Goal: Obtain resource: Obtain resource

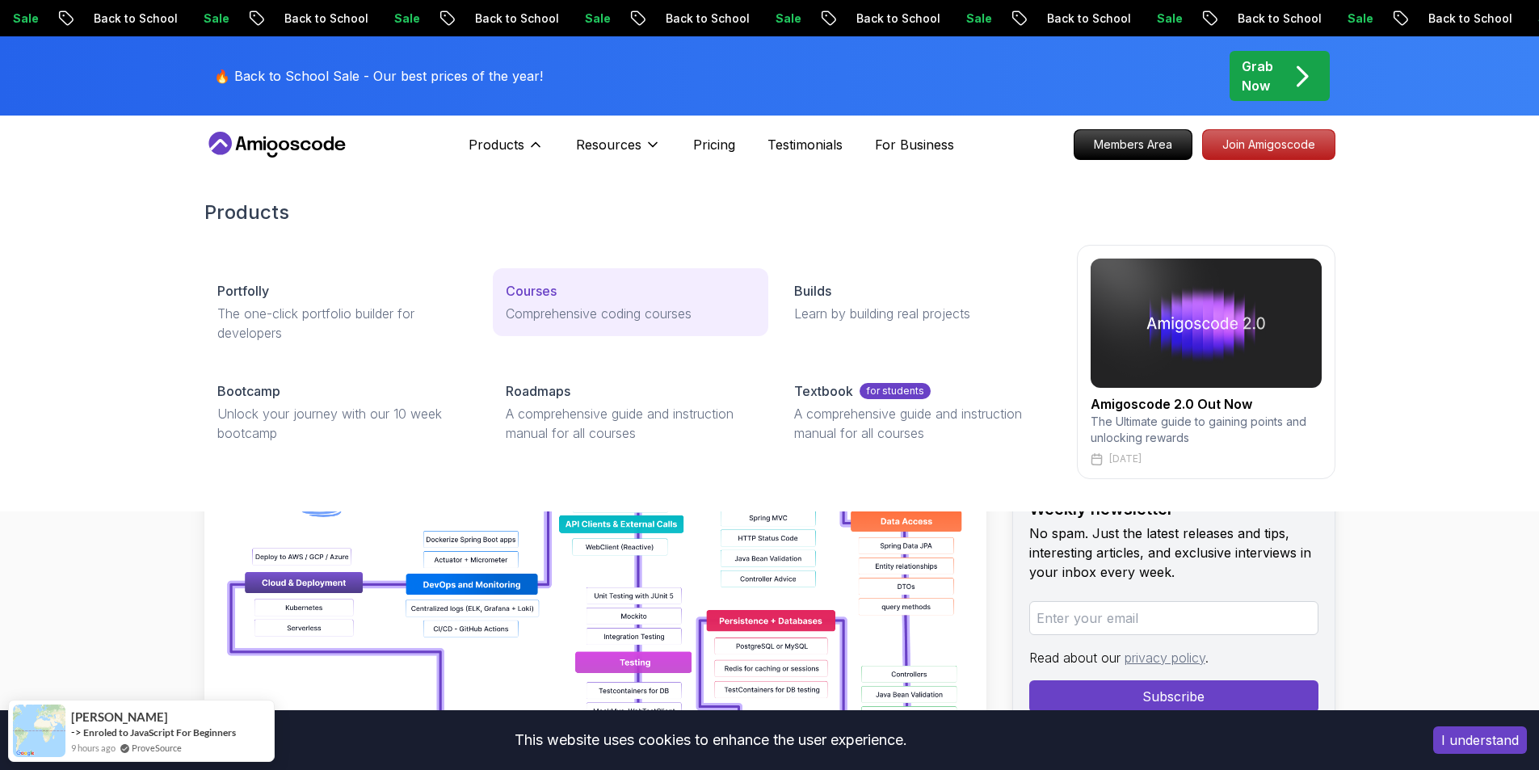
click at [555, 299] on p "Courses" at bounding box center [531, 290] width 51 height 19
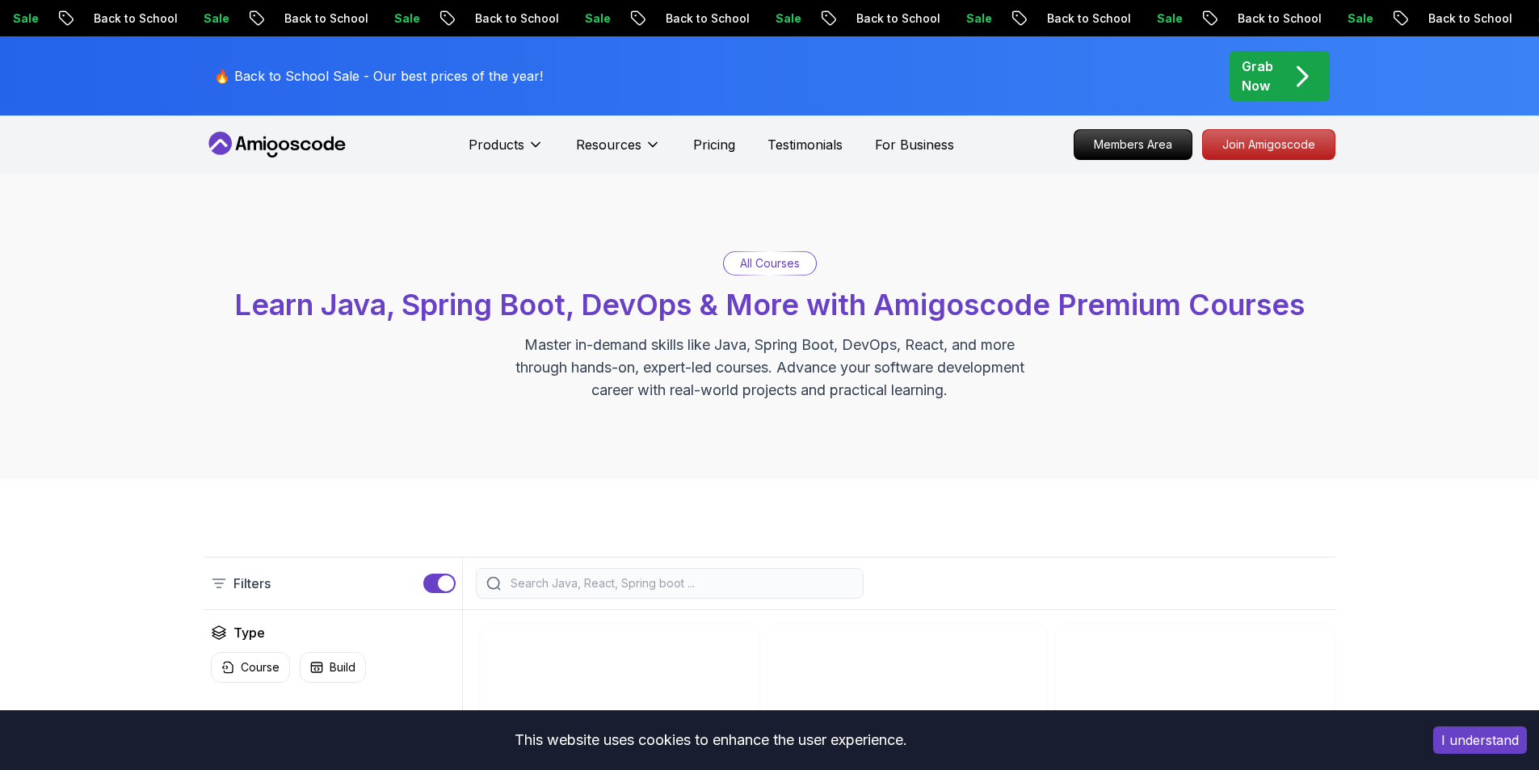
scroll to position [404, 0]
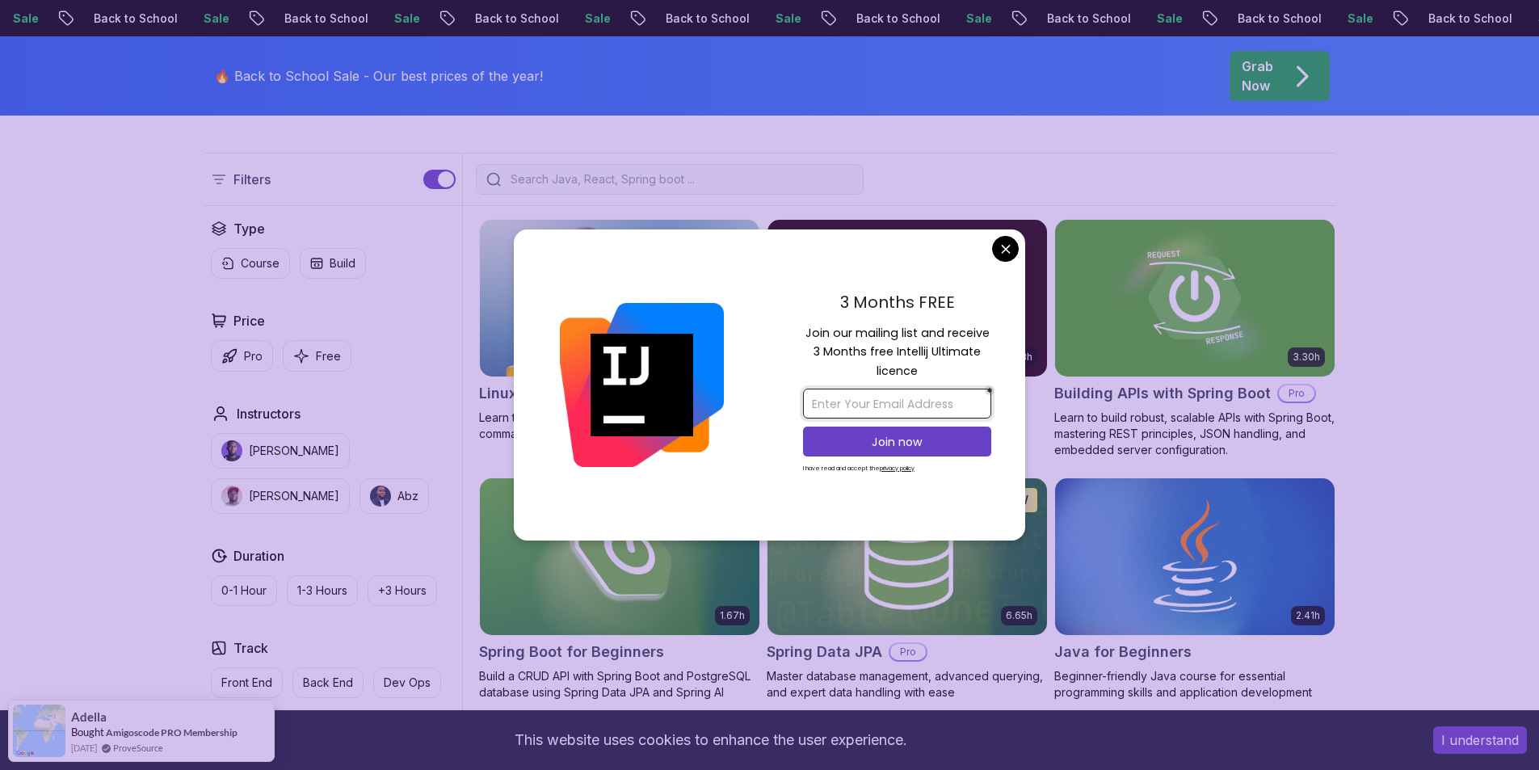
click at [901, 401] on input "email" at bounding box center [897, 404] width 188 height 30
type input "[PERSON_NAME][EMAIL_ADDRESS][PERSON_NAME][DOMAIN_NAME]"
click at [861, 431] on button "Join now" at bounding box center [897, 442] width 188 height 30
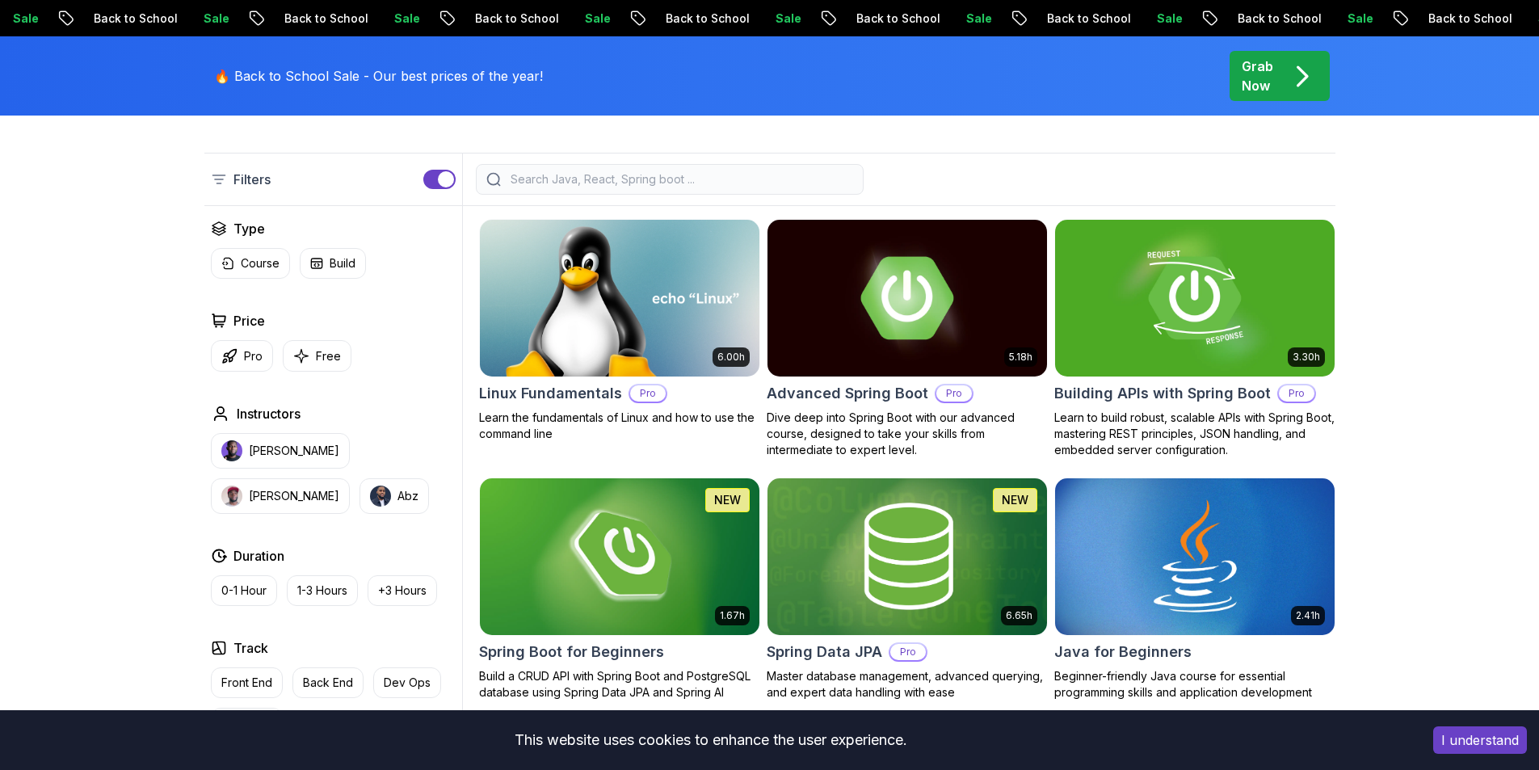
scroll to position [404, 0]
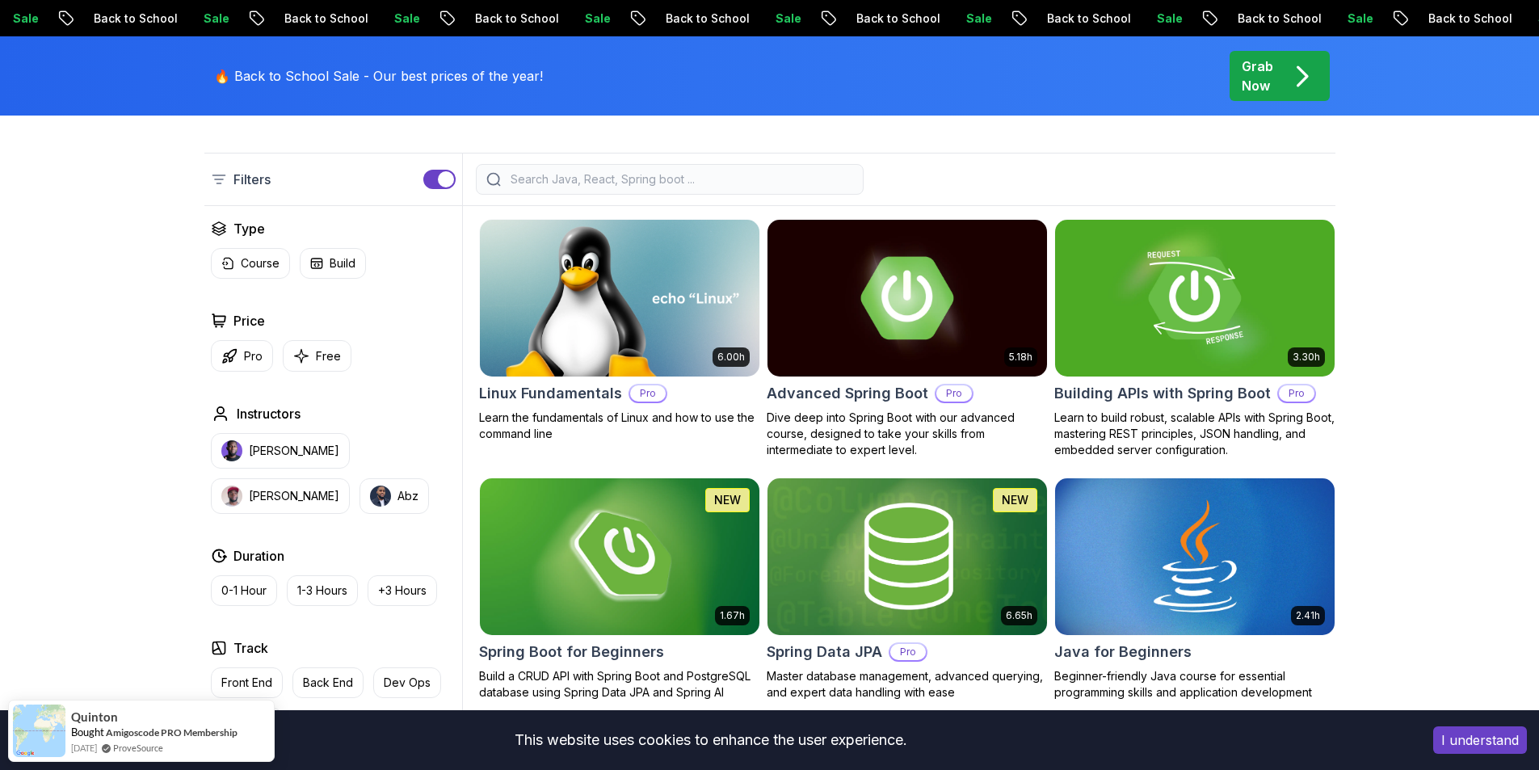
drag, startPoint x: 1465, startPoint y: 745, endPoint x: 1457, endPoint y: 718, distance: 27.9
click at [1466, 747] on button "I understand" at bounding box center [1480, 739] width 94 height 27
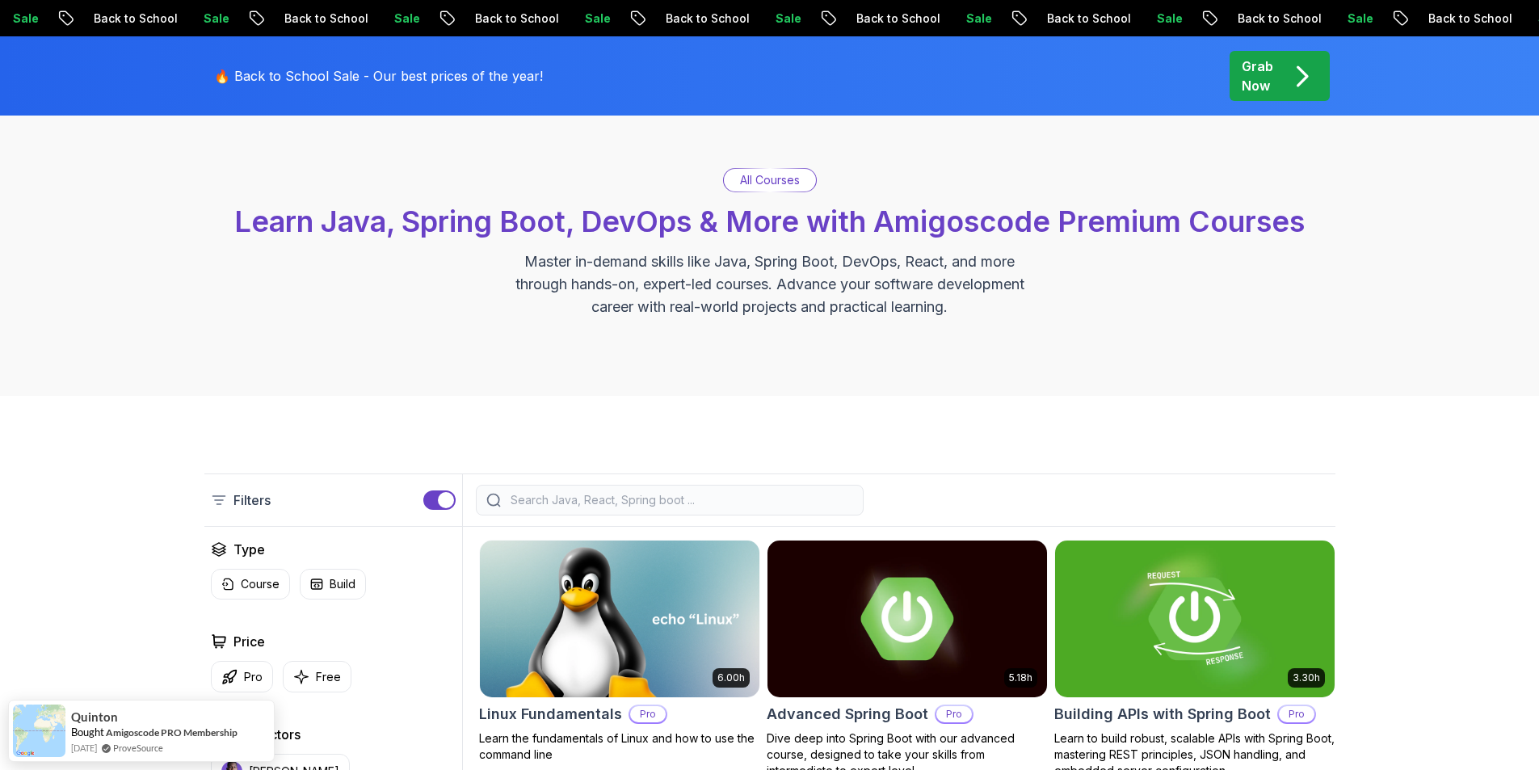
scroll to position [81, 0]
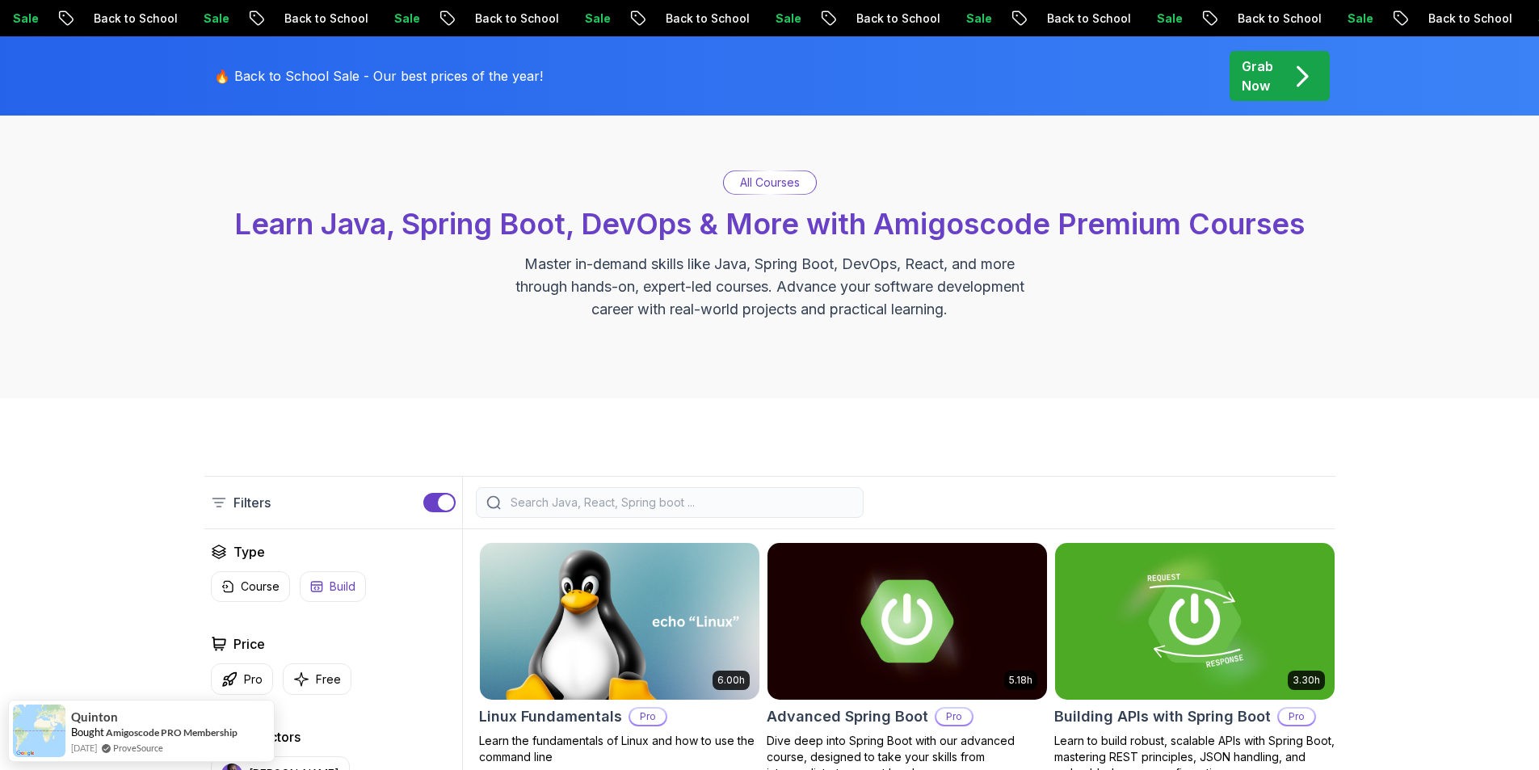
click at [321, 680] on p "Free" at bounding box center [328, 679] width 25 height 16
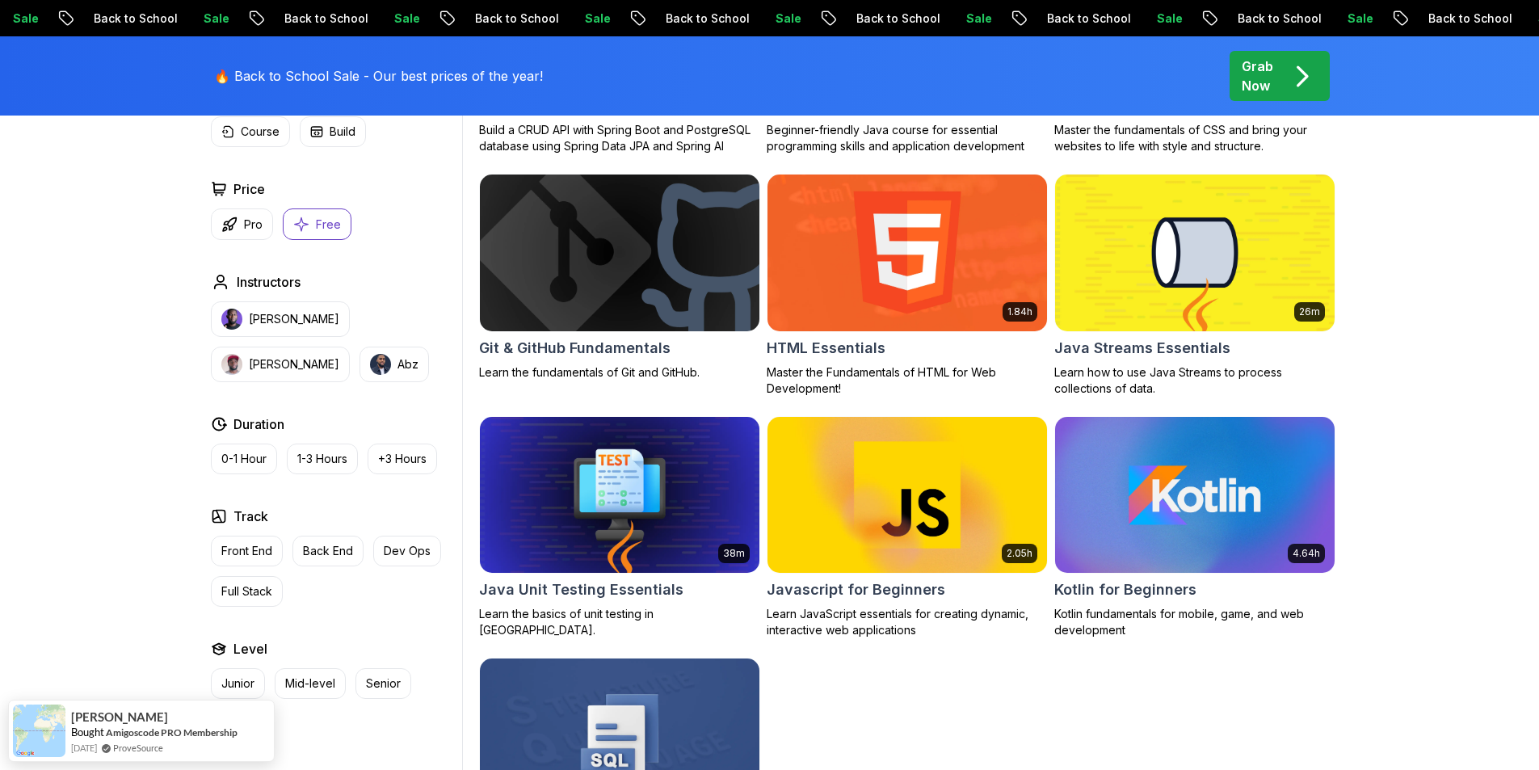
scroll to position [404, 0]
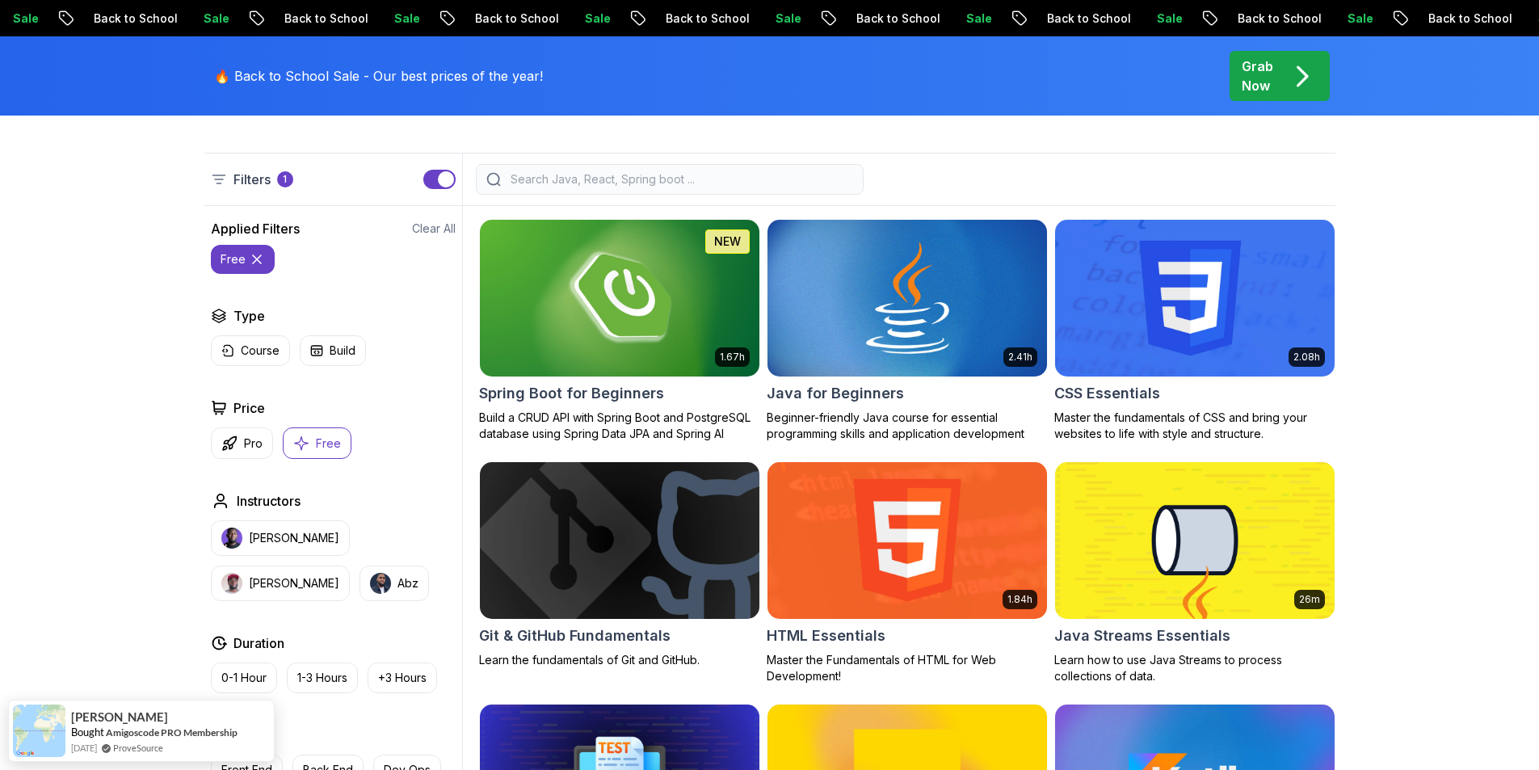
click at [1278, 78] on div "Grab Now" at bounding box center [1280, 76] width 76 height 39
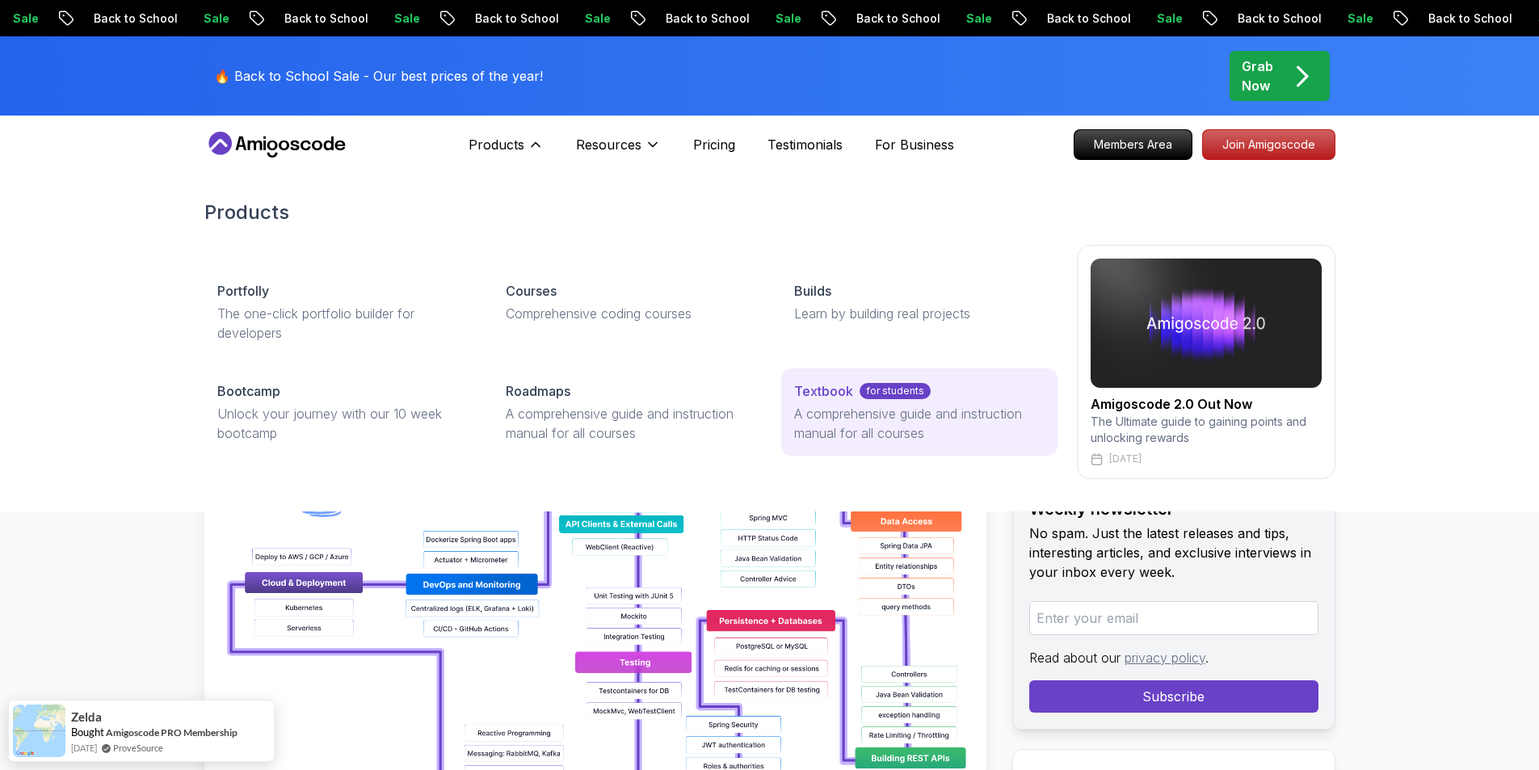
click at [907, 434] on p "A comprehensive guide and instruction manual for all courses" at bounding box center [919, 423] width 250 height 39
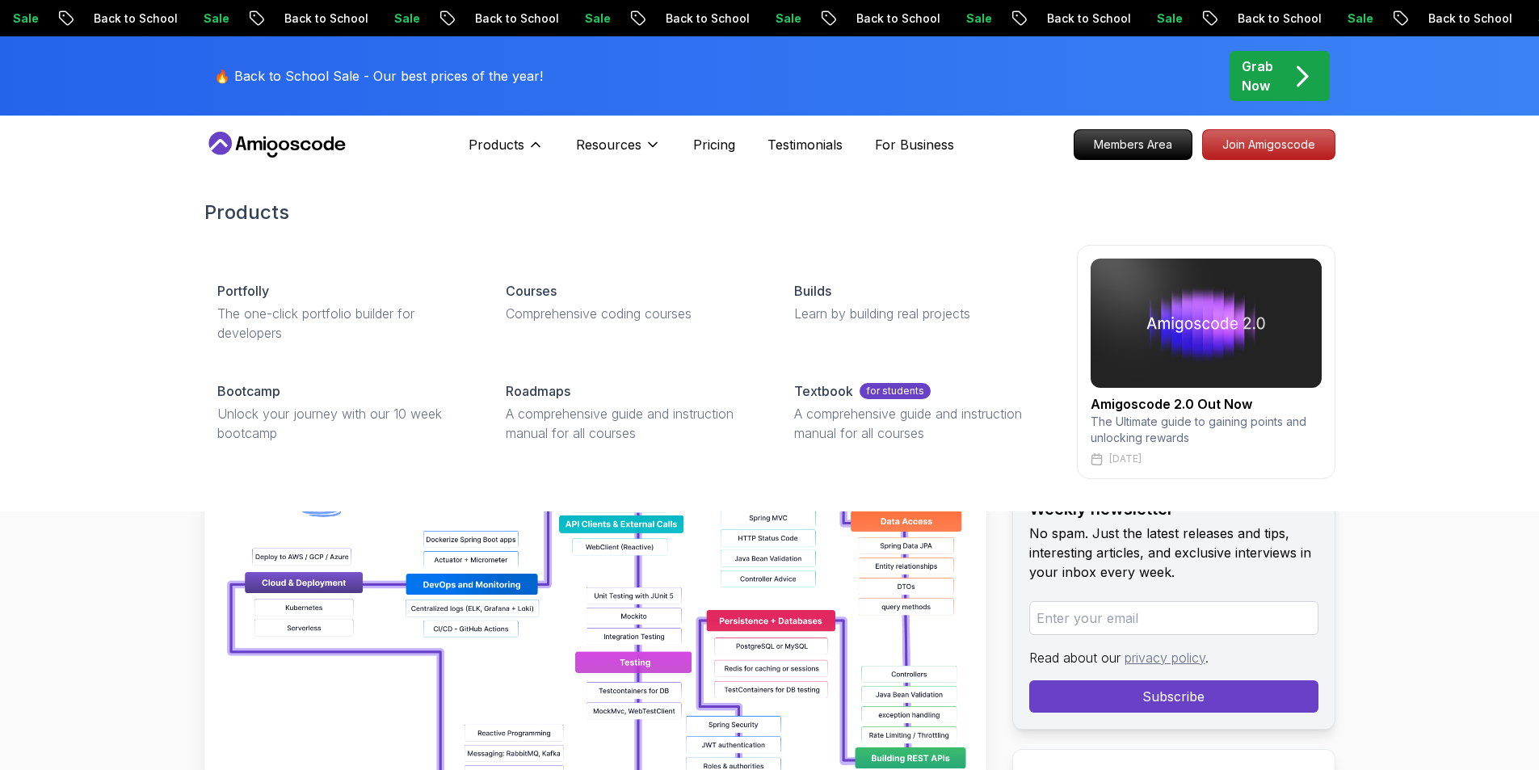
click at [1153, 338] on img at bounding box center [1206, 323] width 231 height 129
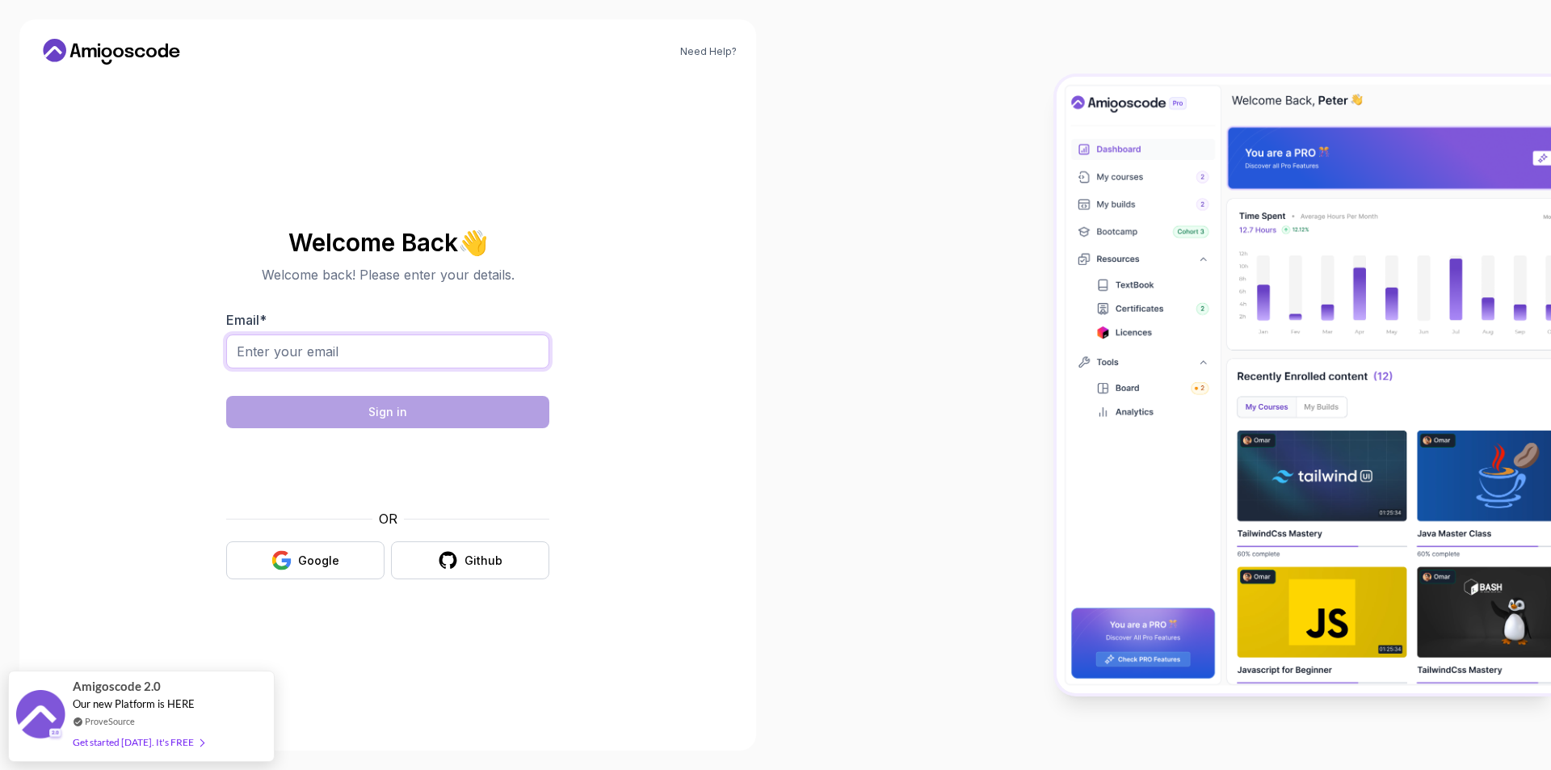
click at [312, 353] on input "Email *" at bounding box center [387, 351] width 323 height 34
click at [315, 561] on div "Google" at bounding box center [318, 561] width 41 height 16
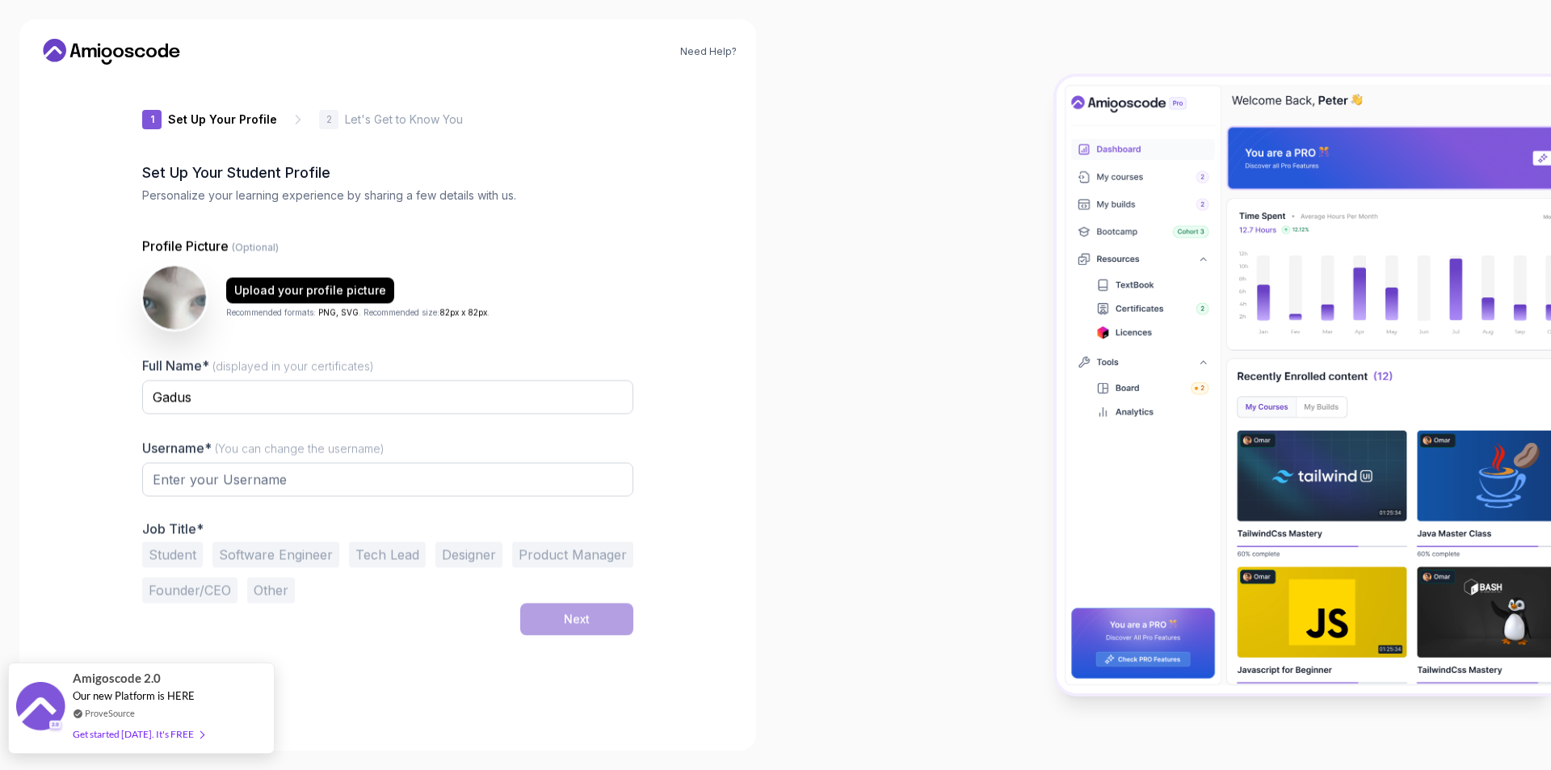
type input "zippydeerda175"
click at [181, 560] on button "Student" at bounding box center [172, 554] width 61 height 26
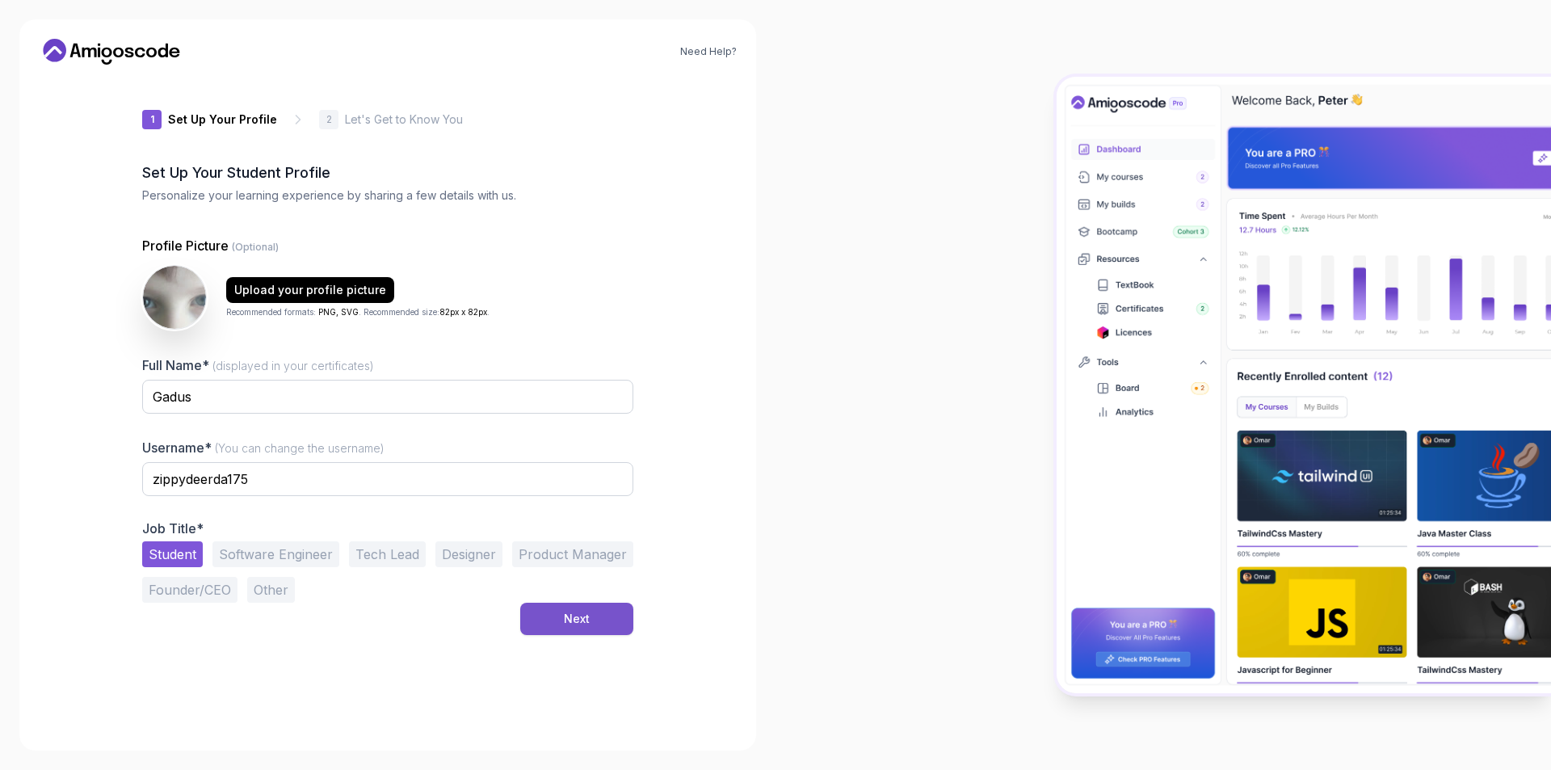
click at [557, 612] on button "Next" at bounding box center [576, 619] width 113 height 32
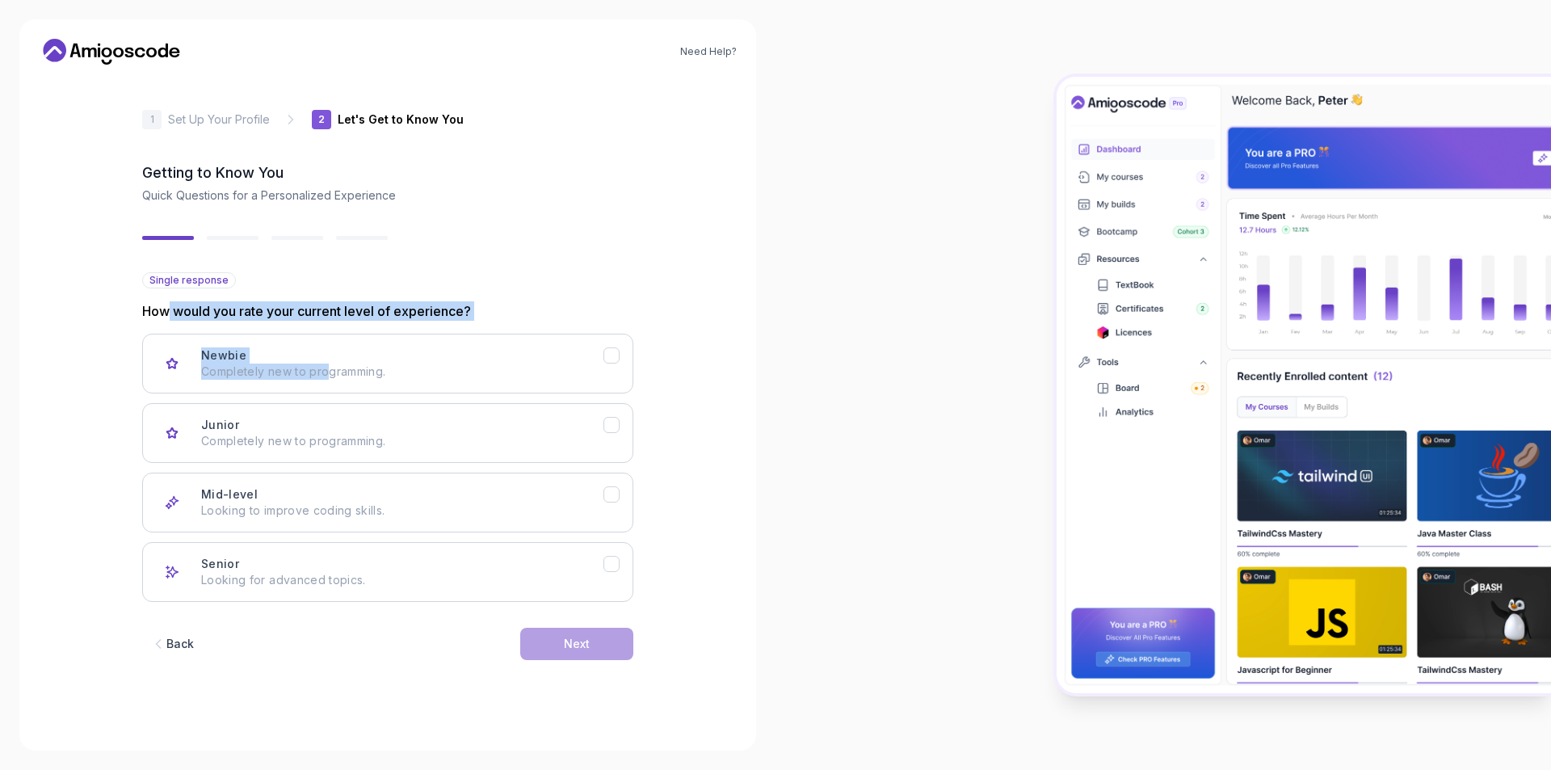
drag, startPoint x: 170, startPoint y: 319, endPoint x: 332, endPoint y: 321, distance: 161.6
click at [331, 321] on div "Single response How would you rate your current level of experience? Newbie Com…" at bounding box center [387, 437] width 491 height 330
click at [480, 263] on div "2 Let's Get to Know You 1 Set Up Your Profile 2 Let's Get to Know You Getting t…" at bounding box center [387, 405] width 491 height 654
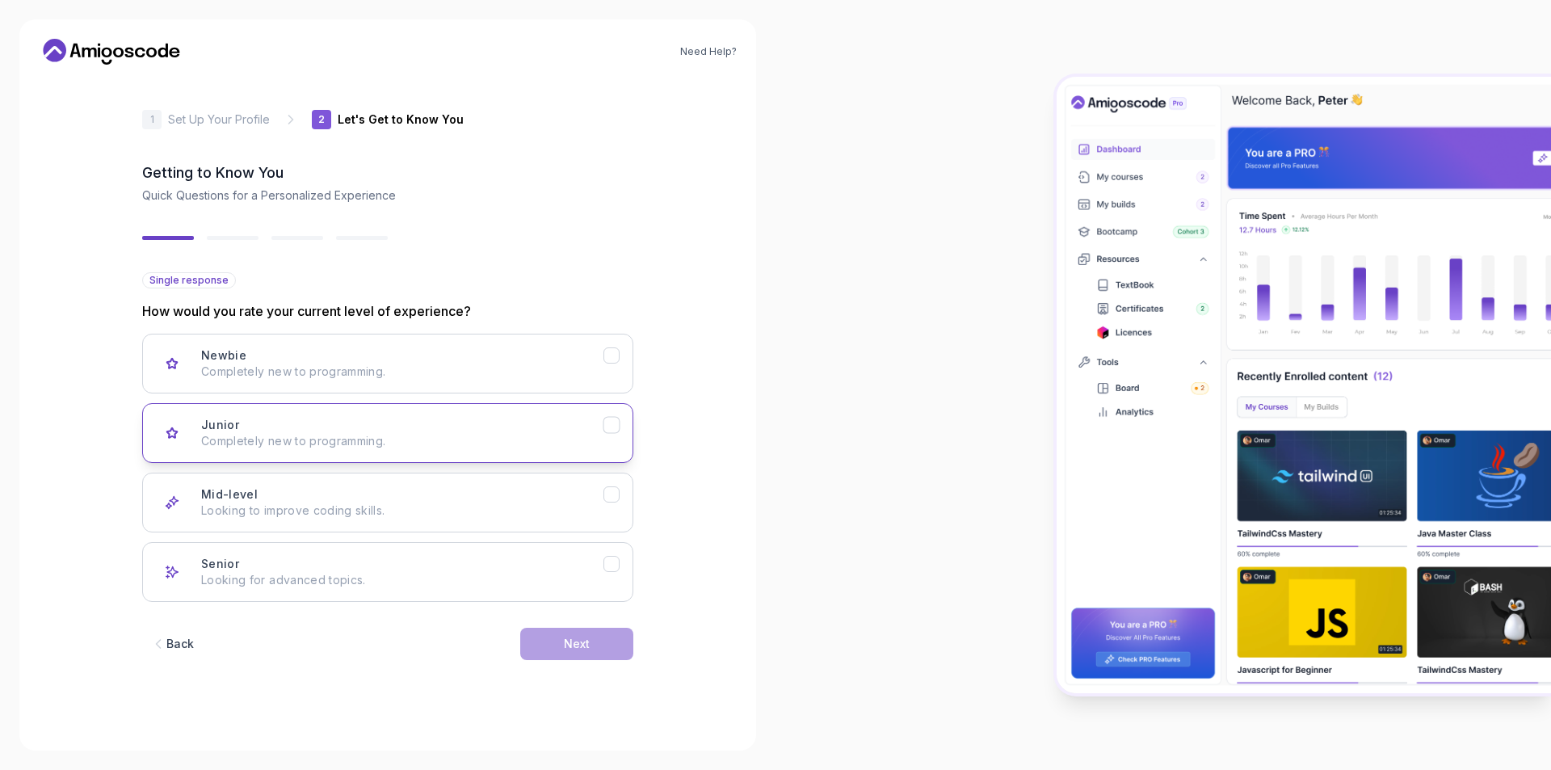
click at [363, 448] on p "Completely new to programming." at bounding box center [402, 441] width 402 height 16
click at [447, 507] on p "Looking to improve coding skills." at bounding box center [402, 511] width 402 height 16
click at [480, 436] on p "Completely new to programming." at bounding box center [402, 441] width 402 height 16
click at [575, 643] on div "Next" at bounding box center [577, 644] width 26 height 16
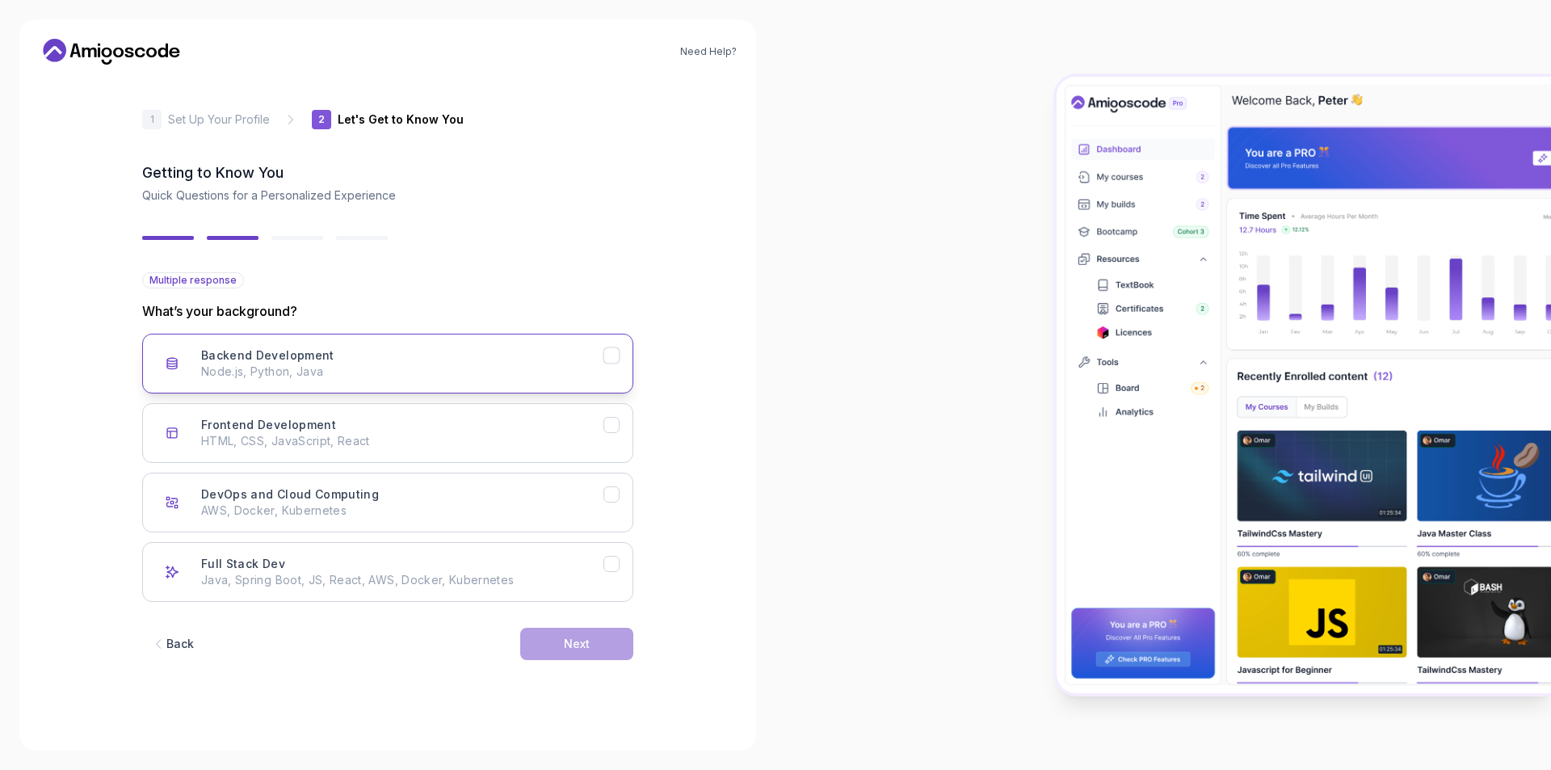
click at [334, 374] on p "Node.js, Python, Java" at bounding box center [402, 372] width 402 height 16
click at [326, 591] on button "Full Stack Dev Java, Spring Boot, JS, React, AWS, Docker, Kubernetes" at bounding box center [387, 572] width 491 height 60
click at [337, 581] on p "Java, Spring Boot, JS, React, AWS, Docker, Kubernetes" at bounding box center [402, 580] width 402 height 16
drag, startPoint x: 139, startPoint y: 308, endPoint x: 292, endPoint y: 315, distance: 153.7
click at [292, 315] on div "2 Let's Get to Know You 1 Set Up Your Profile 2 Let's Get to Know You Getting t…" at bounding box center [387, 405] width 543 height 654
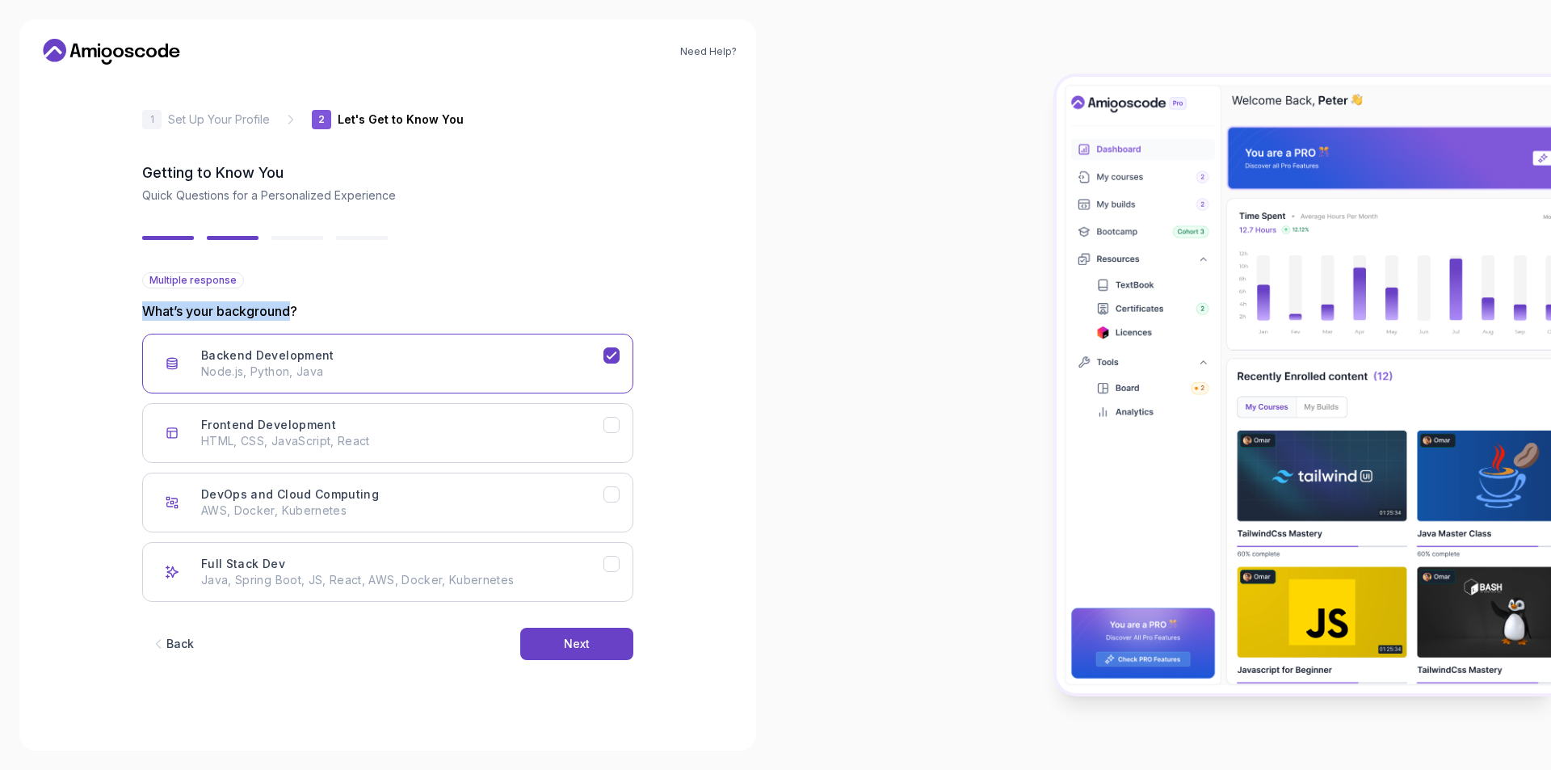
drag, startPoint x: 279, startPoint y: 311, endPoint x: 255, endPoint y: 309, distance: 24.4
click at [245, 308] on p "What’s your background?" at bounding box center [387, 310] width 491 height 19
click at [234, 280] on div at bounding box center [234, 280] width 0 height 0
click at [307, 769] on div "Close" at bounding box center [775, 770] width 1551 height 0
click at [372, 304] on p "What’s your background?" at bounding box center [387, 310] width 491 height 19
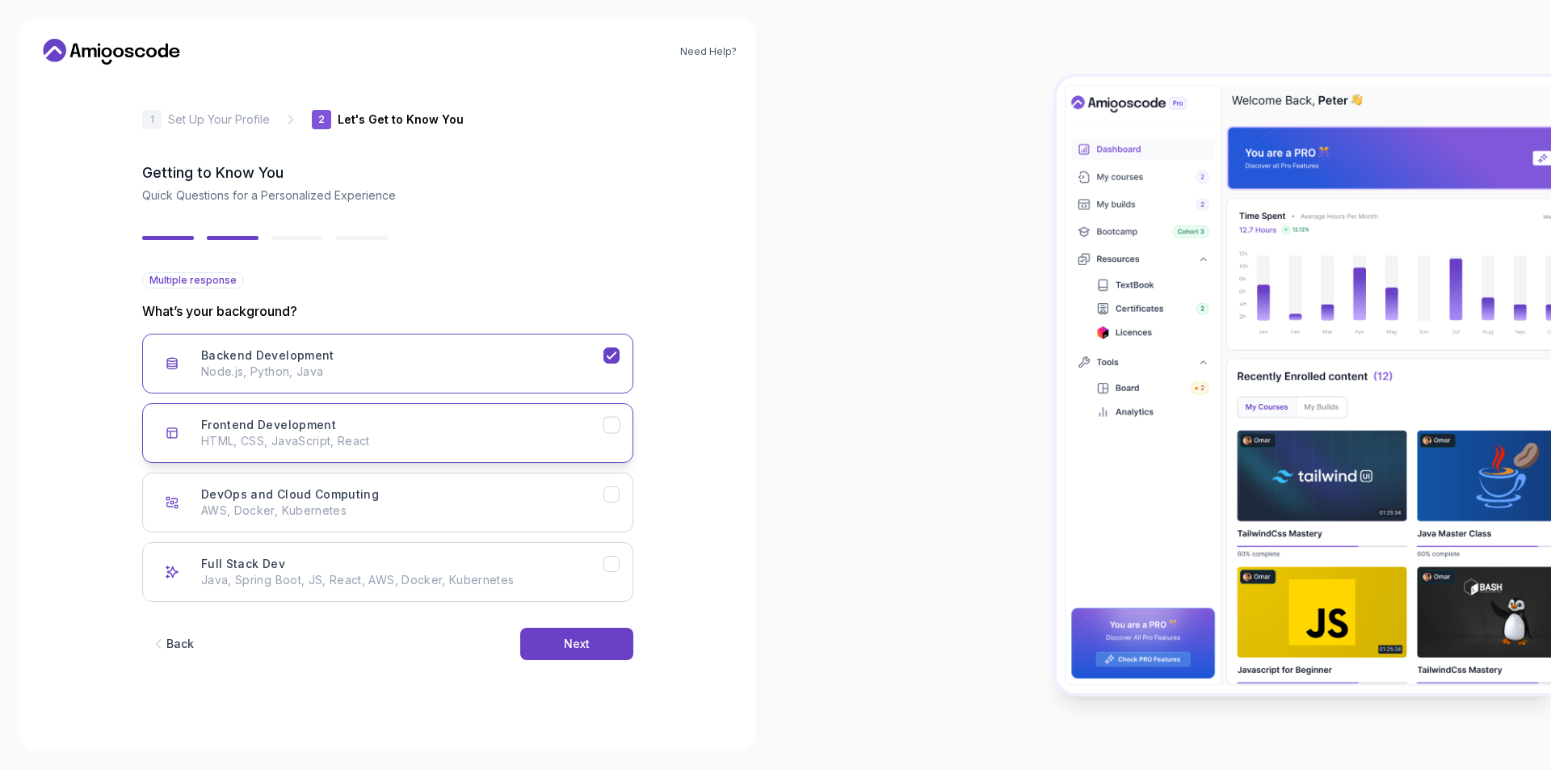
click at [468, 447] on p "HTML, CSS, JavaScript, React" at bounding box center [402, 441] width 402 height 16
click at [571, 638] on div "Next" at bounding box center [577, 644] width 26 height 16
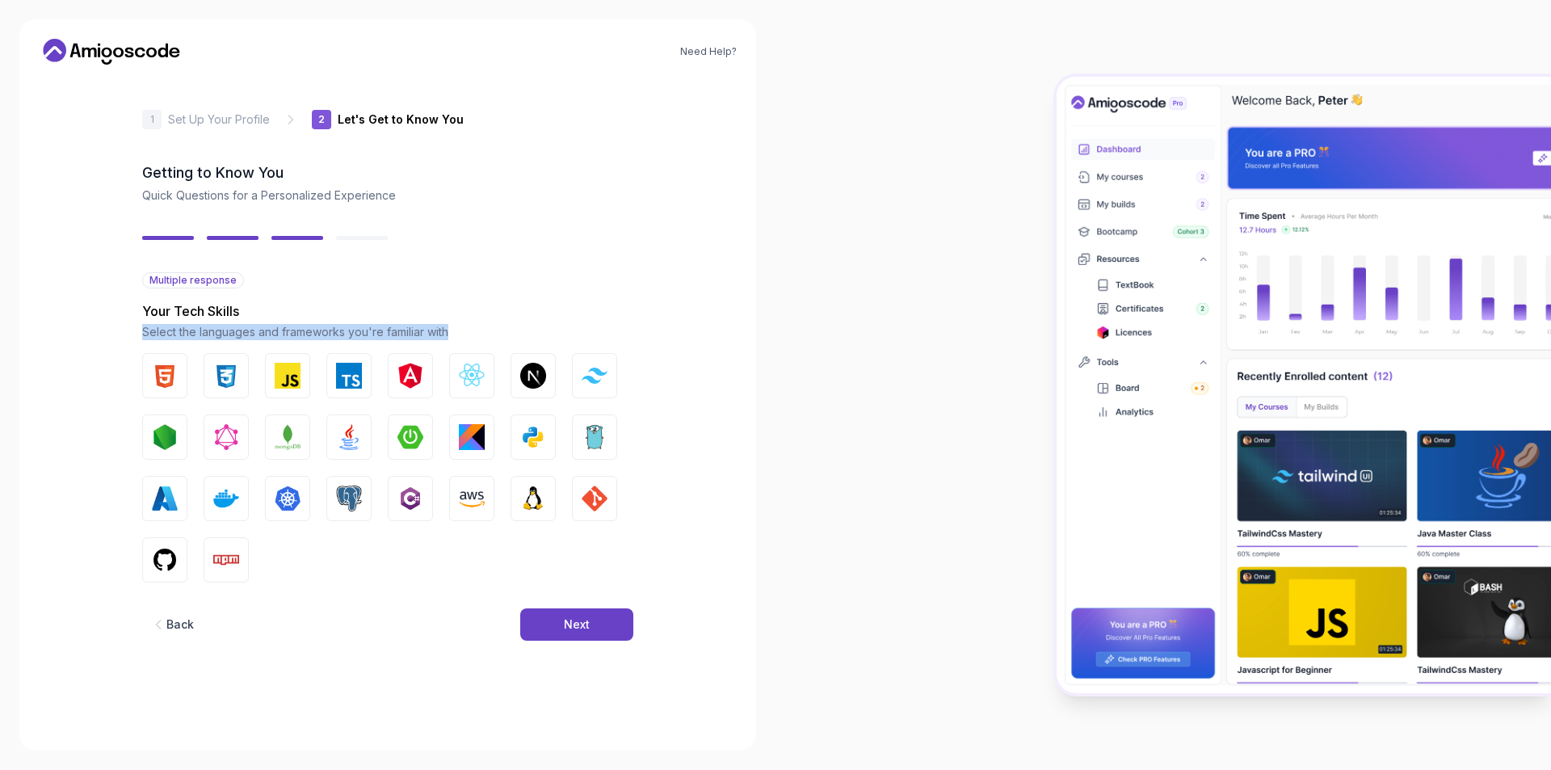
drag, startPoint x: 422, startPoint y: 331, endPoint x: 134, endPoint y: 334, distance: 287.7
click at [134, 334] on div "2 Let's Get to Know You 1 Set Up Your Profile 2 Let's Get to Know You Getting t…" at bounding box center [387, 405] width 543 height 654
click at [124, 339] on div at bounding box center [124, 339] width 0 height 0
click at [546, 306] on p "Your Tech Skills" at bounding box center [387, 310] width 491 height 19
click at [163, 378] on img "button" at bounding box center [165, 376] width 26 height 26
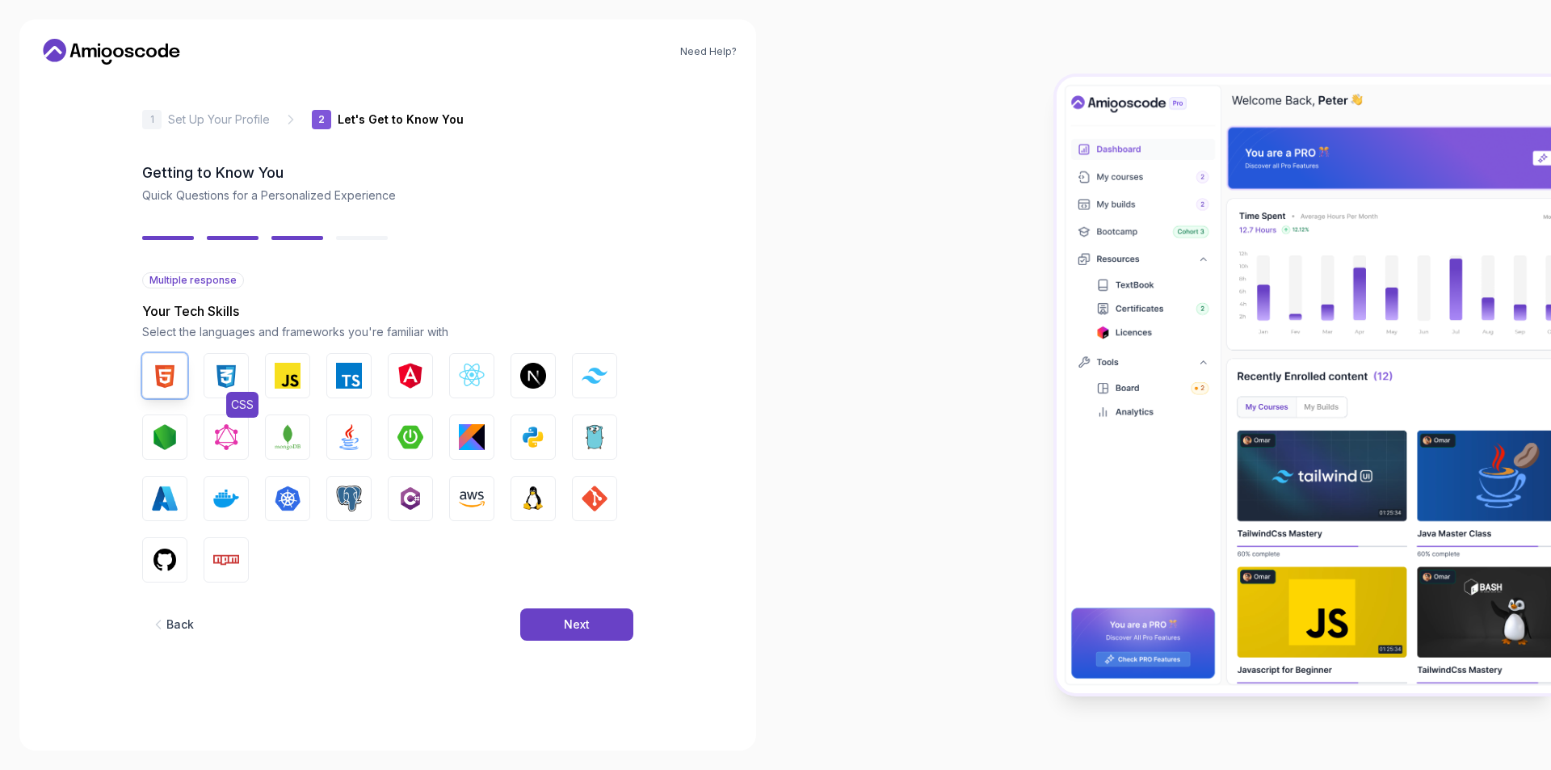
click at [223, 373] on img "button" at bounding box center [226, 376] width 26 height 26
drag, startPoint x: 301, startPoint y: 383, endPoint x: 297, endPoint y: 394, distance: 12.0
click at [300, 383] on button "JavaScript" at bounding box center [287, 375] width 45 height 45
click at [351, 444] on img "button" at bounding box center [349, 437] width 26 height 26
click at [406, 440] on img "button" at bounding box center [411, 437] width 26 height 26
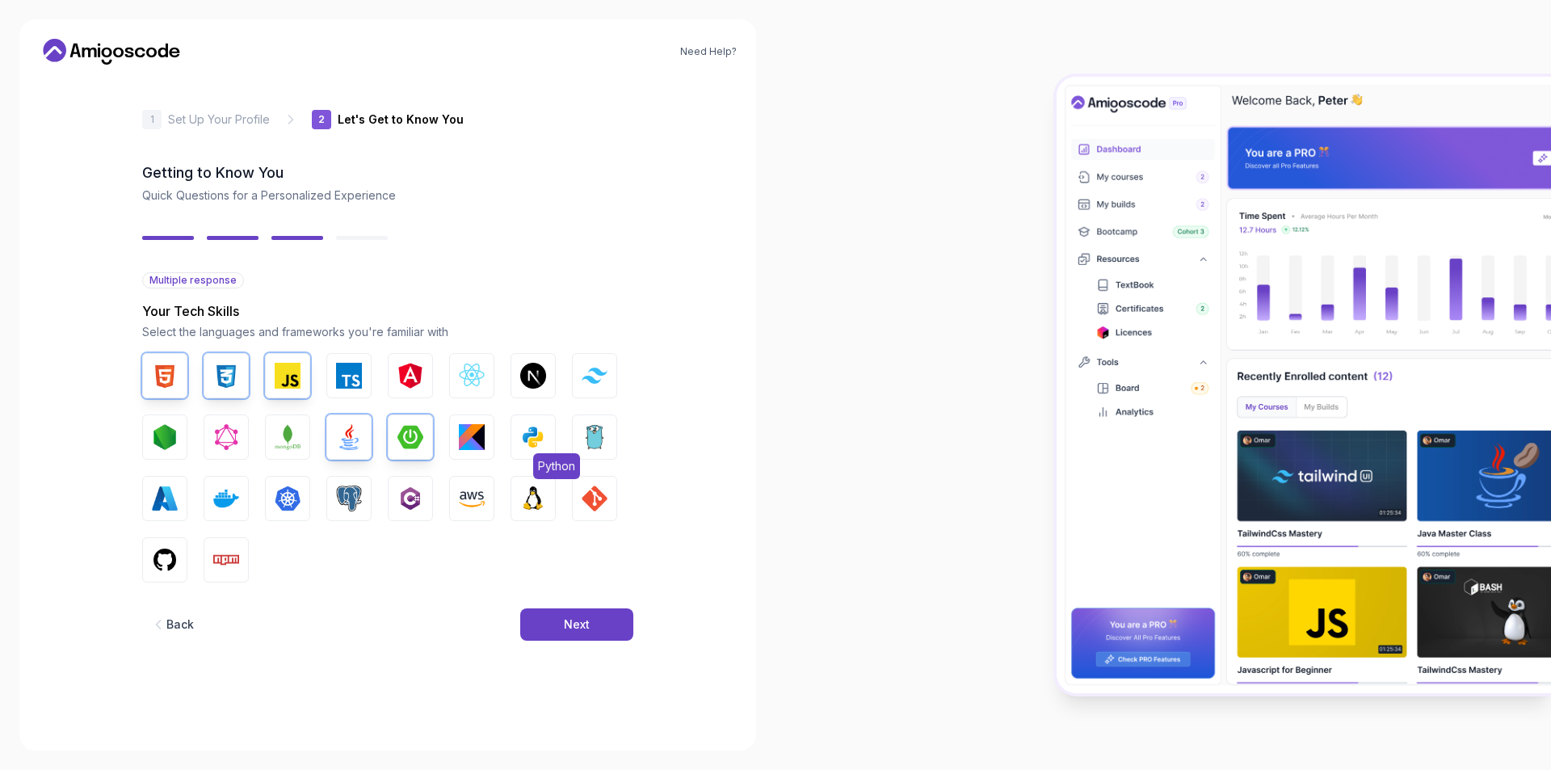
click at [538, 442] on img "button" at bounding box center [533, 437] width 26 height 26
click at [358, 497] on img "button" at bounding box center [349, 499] width 26 height 26
click at [425, 503] on button "C#" at bounding box center [410, 498] width 45 height 45
click at [616, 624] on button "Next" at bounding box center [576, 624] width 113 height 32
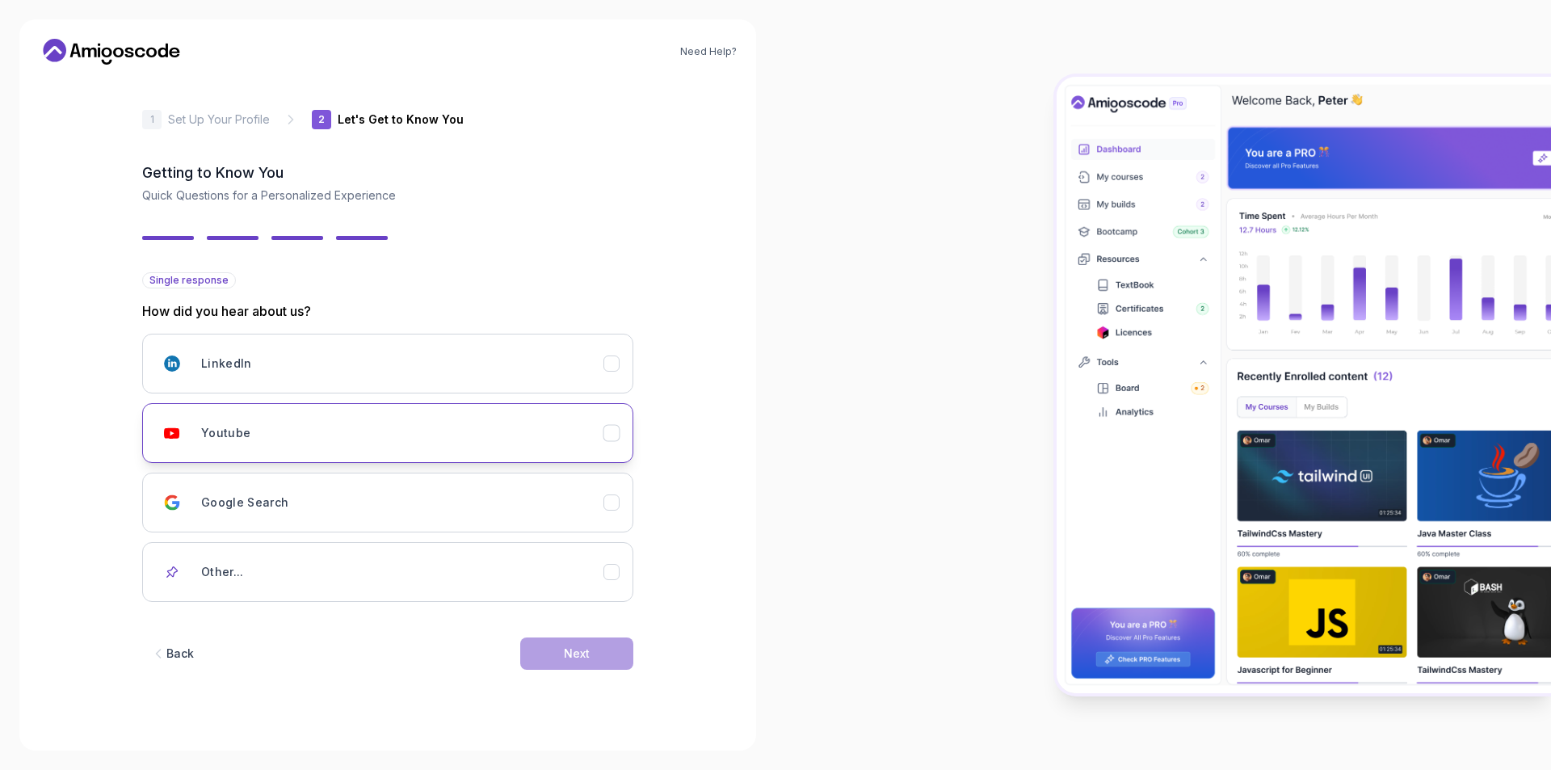
click at [293, 452] on button "Youtube" at bounding box center [387, 433] width 491 height 60
click at [595, 646] on button "Next" at bounding box center [576, 653] width 113 height 32
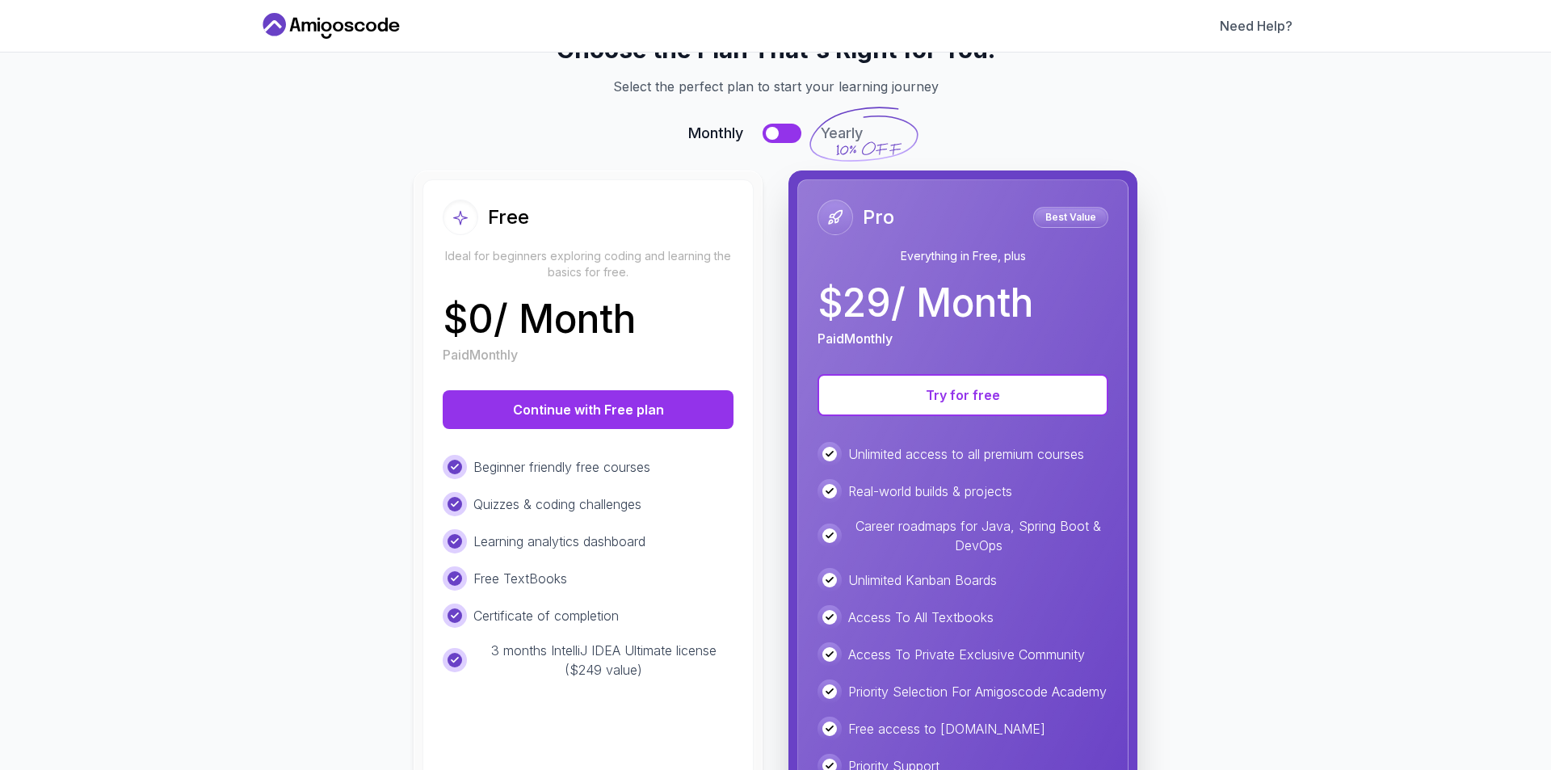
scroll to position [81, 0]
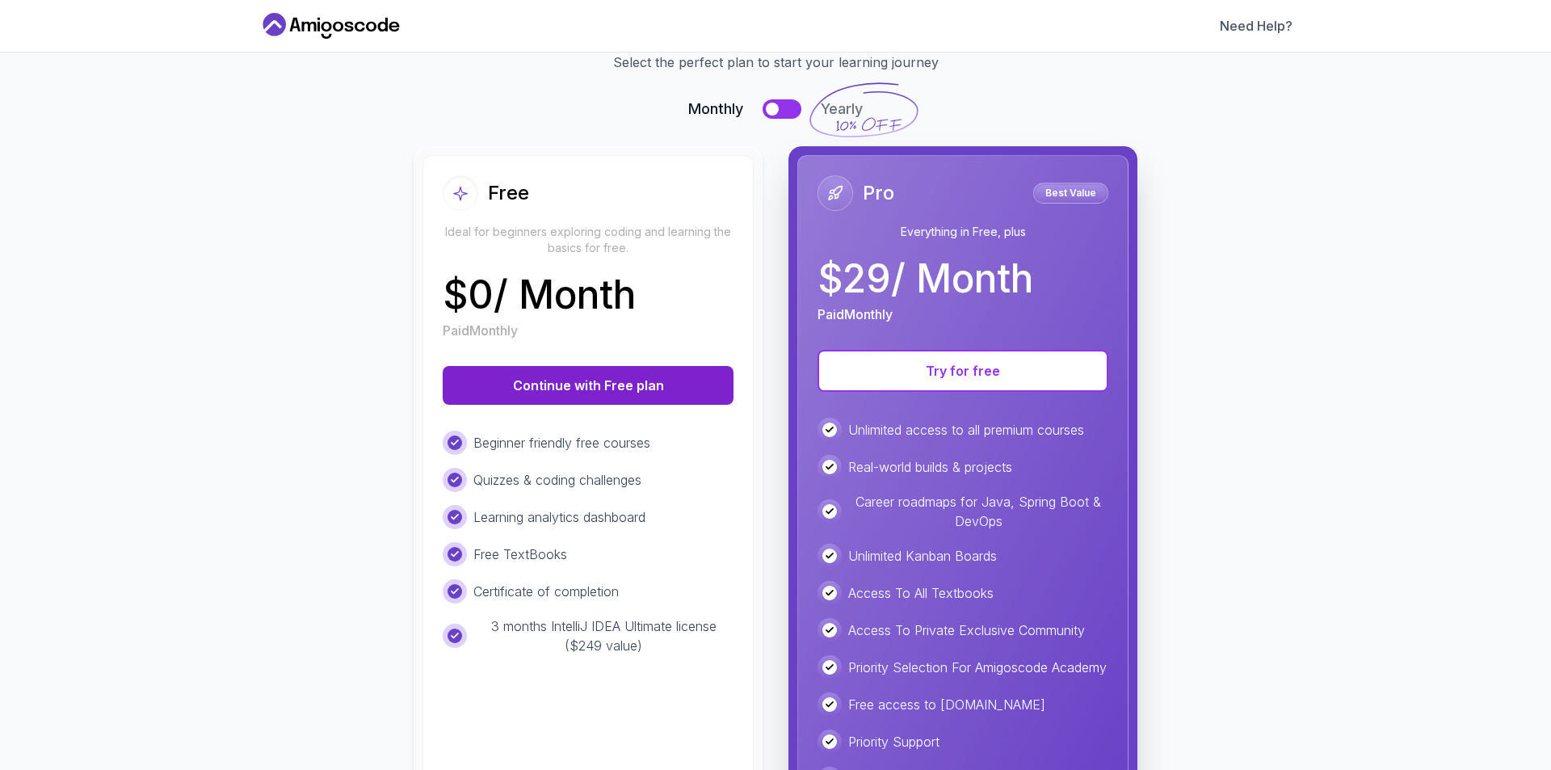
click at [565, 385] on button "Continue with Free plan" at bounding box center [588, 385] width 291 height 39
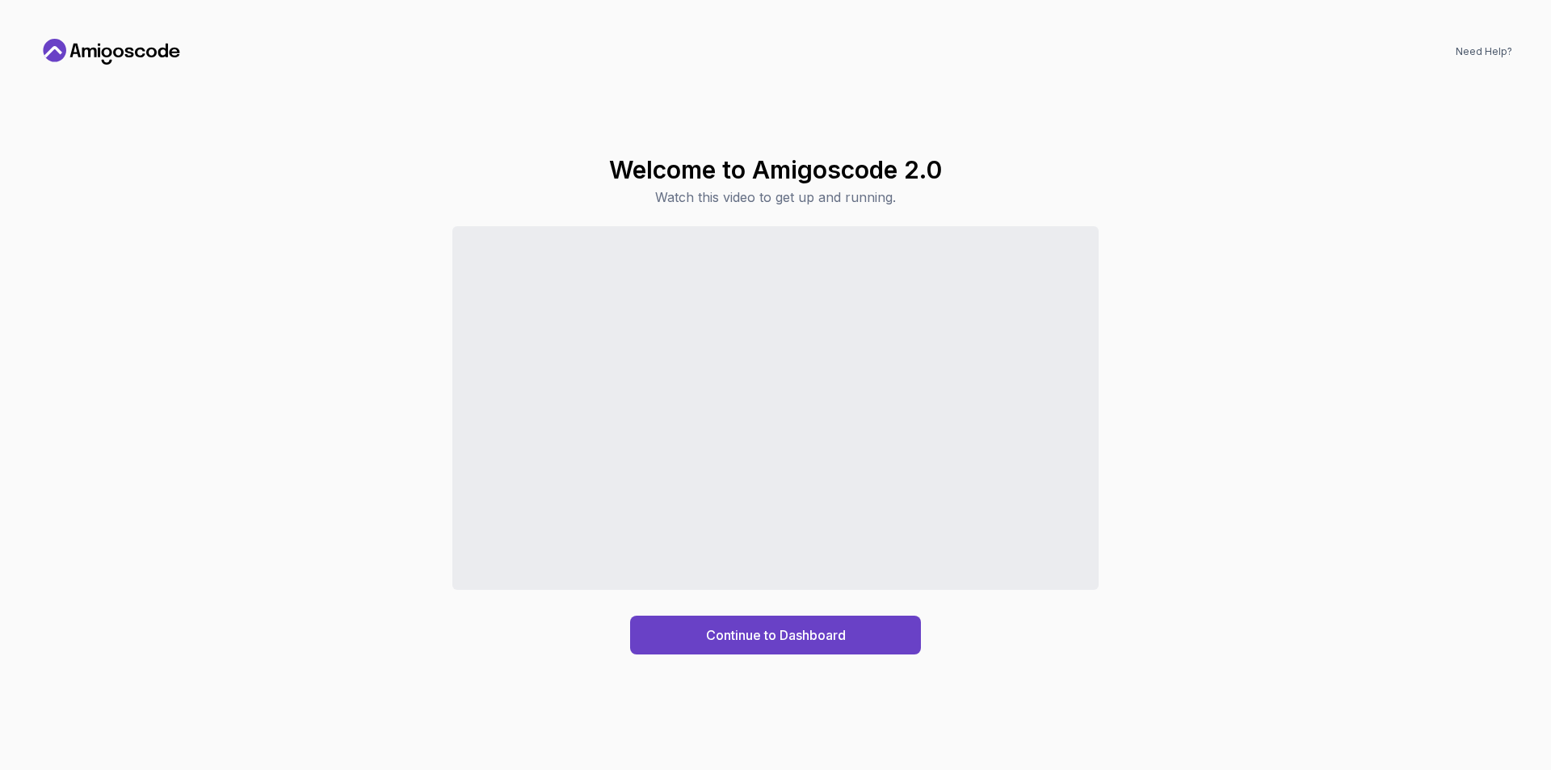
drag, startPoint x: 934, startPoint y: 588, endPoint x: 1251, endPoint y: 521, distance: 323.7
click at [1251, 521] on div "Continue to Dashboard" at bounding box center [776, 440] width 1474 height 428
drag, startPoint x: 1250, startPoint y: 520, endPoint x: 785, endPoint y: 637, distance: 479.9
click at [785, 637] on div "Continue to Dashboard" at bounding box center [776, 634] width 140 height 19
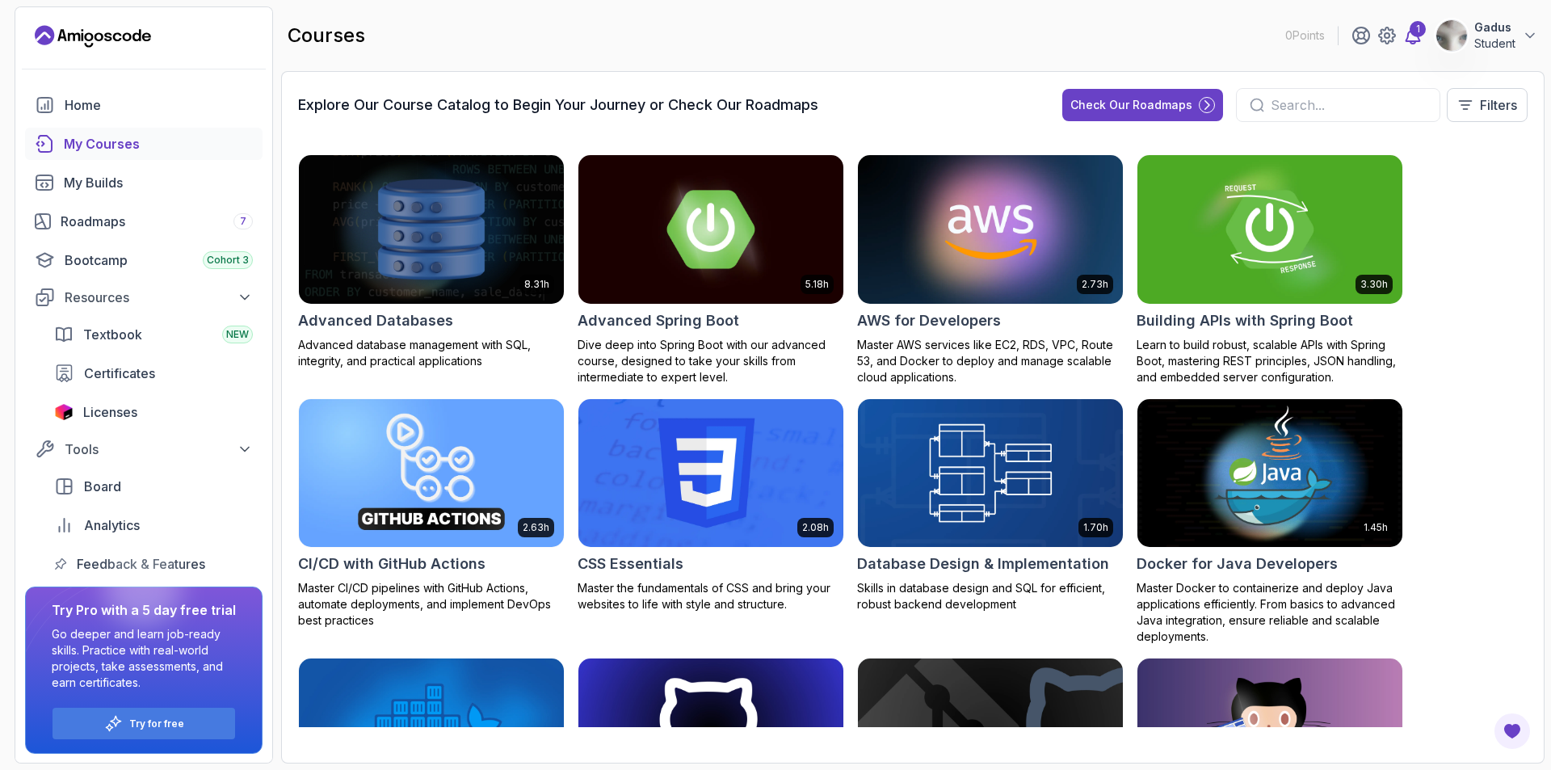
click at [1417, 40] on icon at bounding box center [1412, 35] width 19 height 19
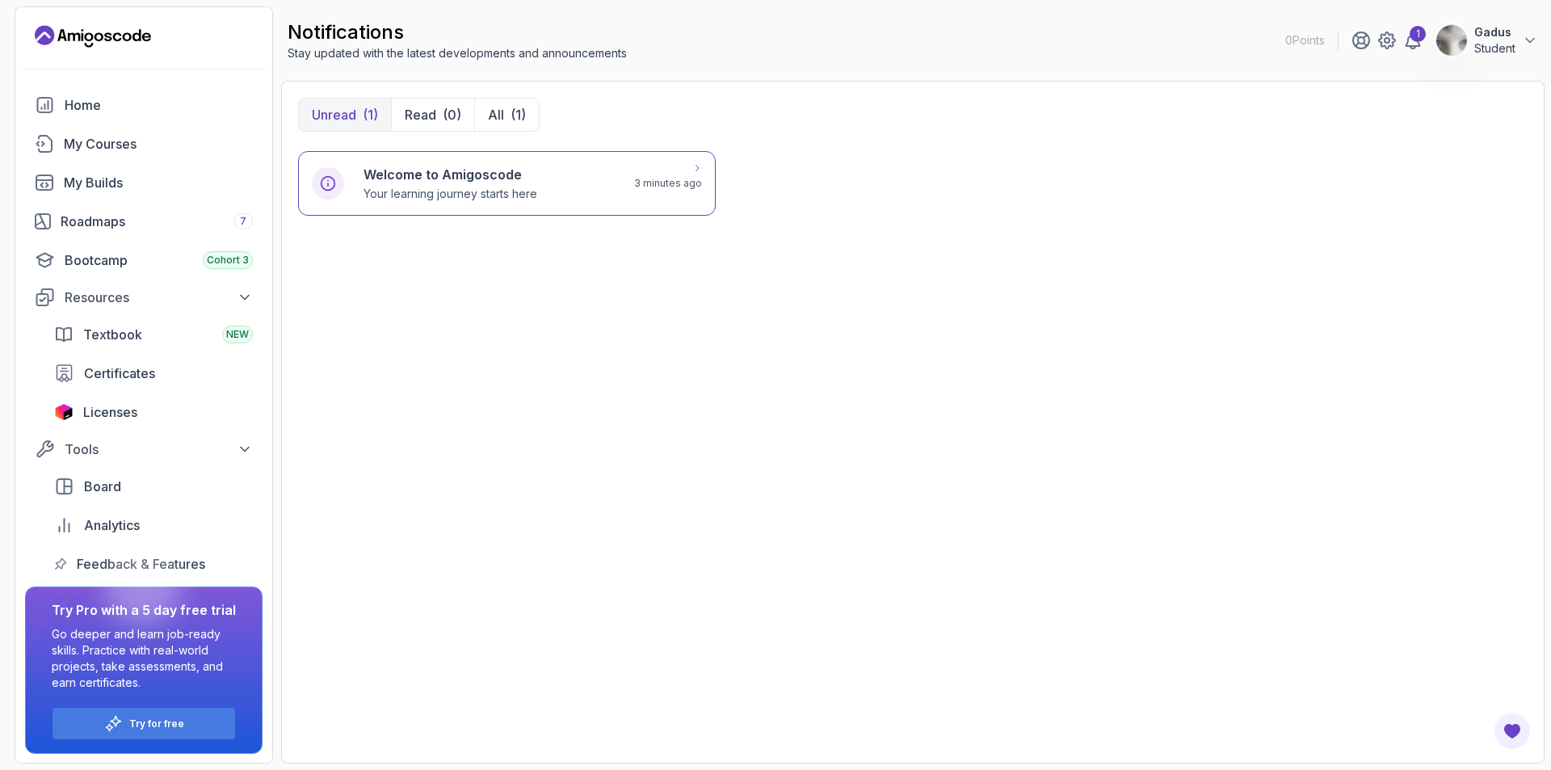
click at [418, 186] on p "Your learning journey starts here" at bounding box center [451, 194] width 174 height 16
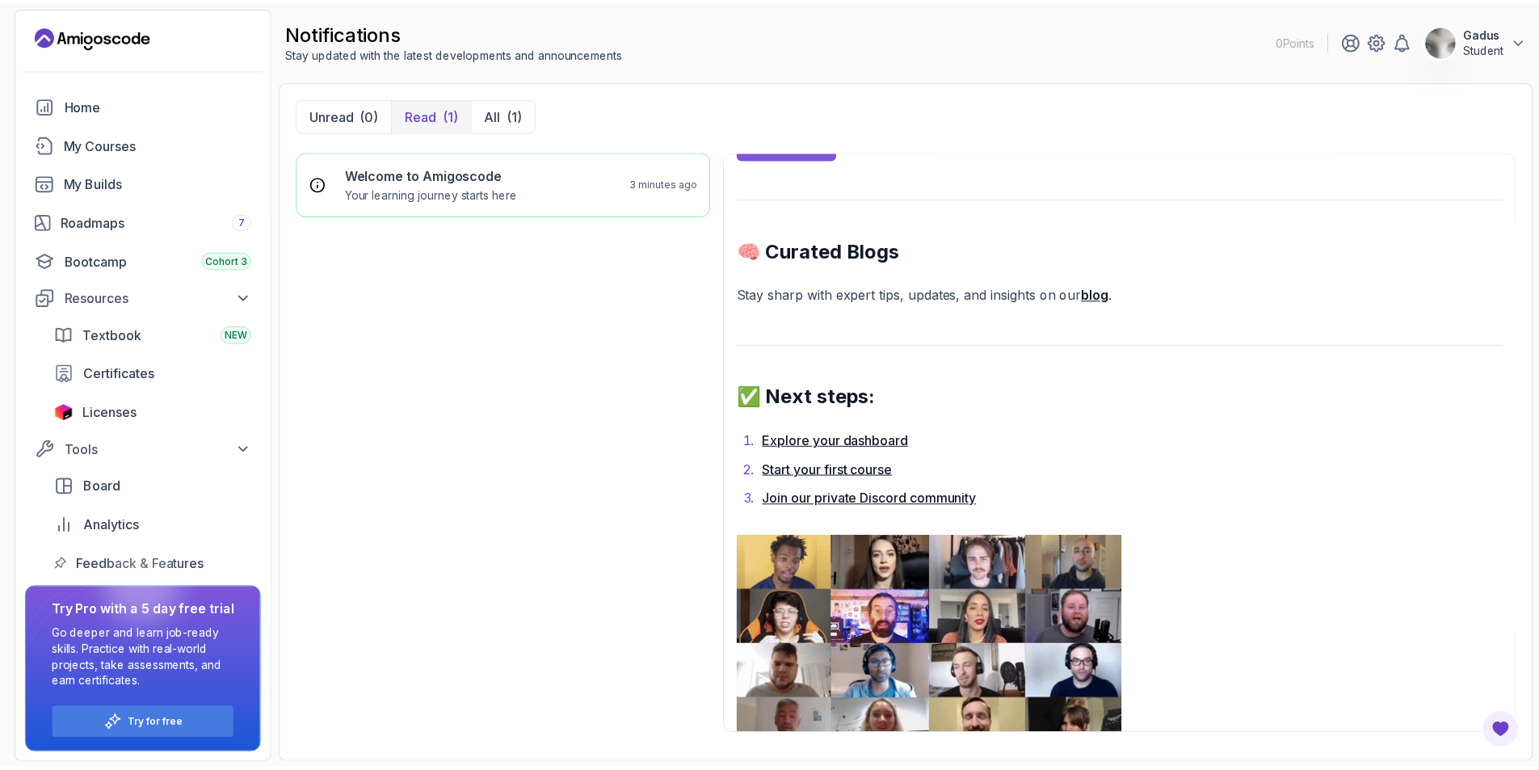
scroll to position [970, 0]
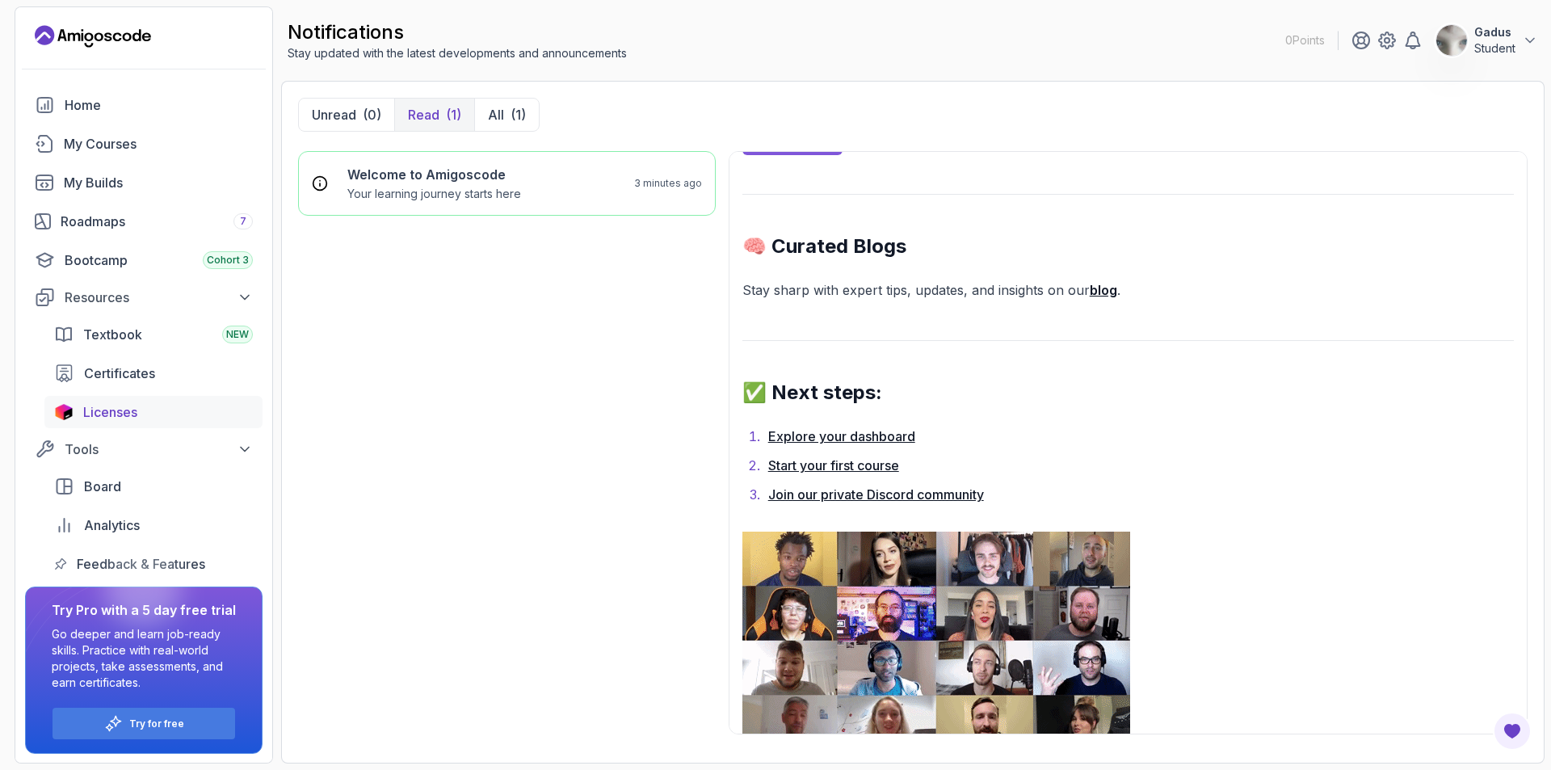
click at [115, 412] on span "Licenses" at bounding box center [110, 411] width 54 height 19
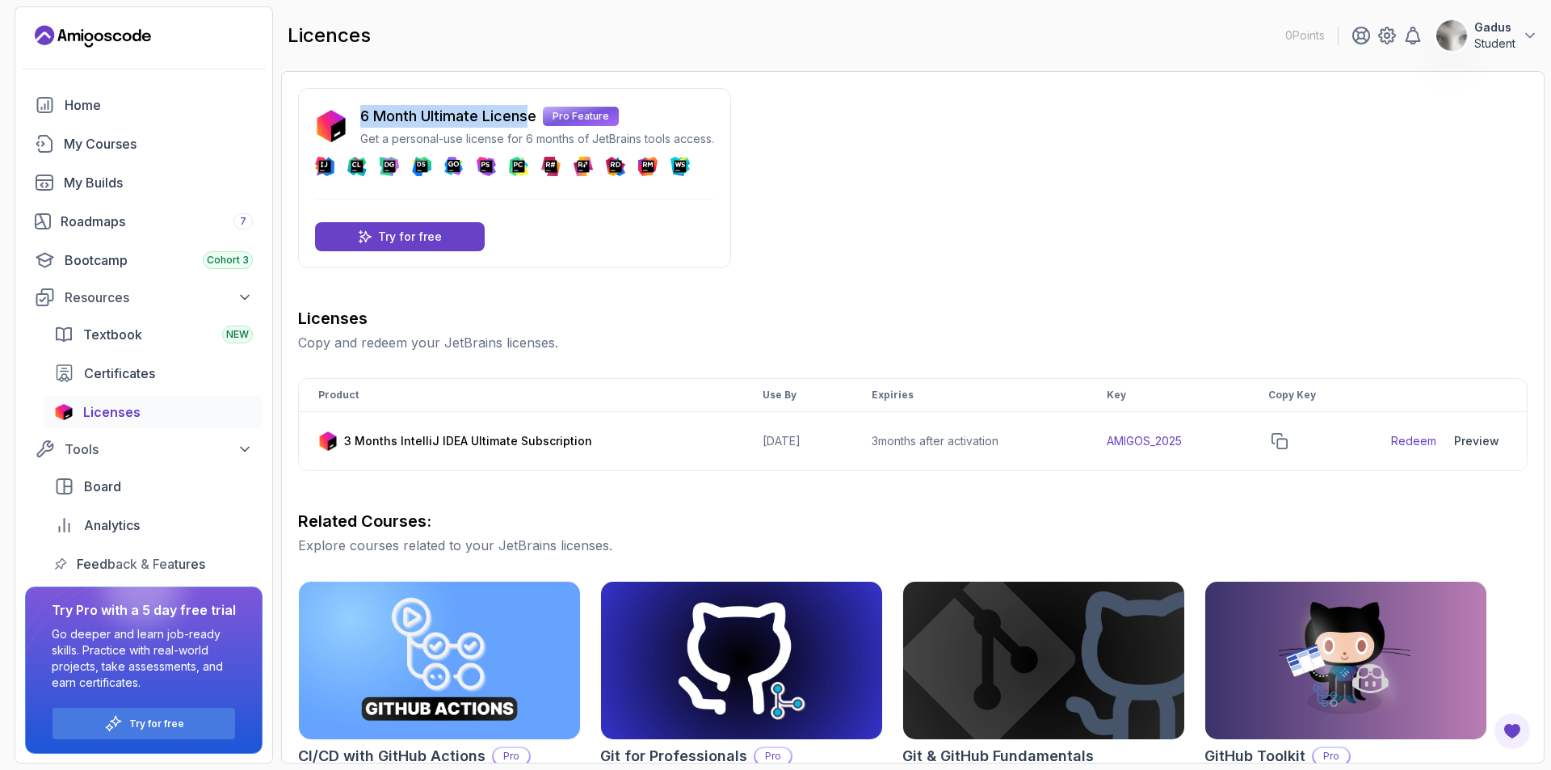
drag, startPoint x: 363, startPoint y: 118, endPoint x: 532, endPoint y: 117, distance: 168.9
click at [532, 117] on p "6 Month Ultimate License" at bounding box center [448, 116] width 176 height 23
drag, startPoint x: 366, startPoint y: 137, endPoint x: 389, endPoint y: 139, distance: 22.7
click at [385, 139] on p "Get a personal-use license for 6 months of JetBrains tools access." at bounding box center [537, 139] width 354 height 16
click at [406, 139] on p "Get a personal-use license for 6 months of JetBrains tools access." at bounding box center [537, 139] width 354 height 16
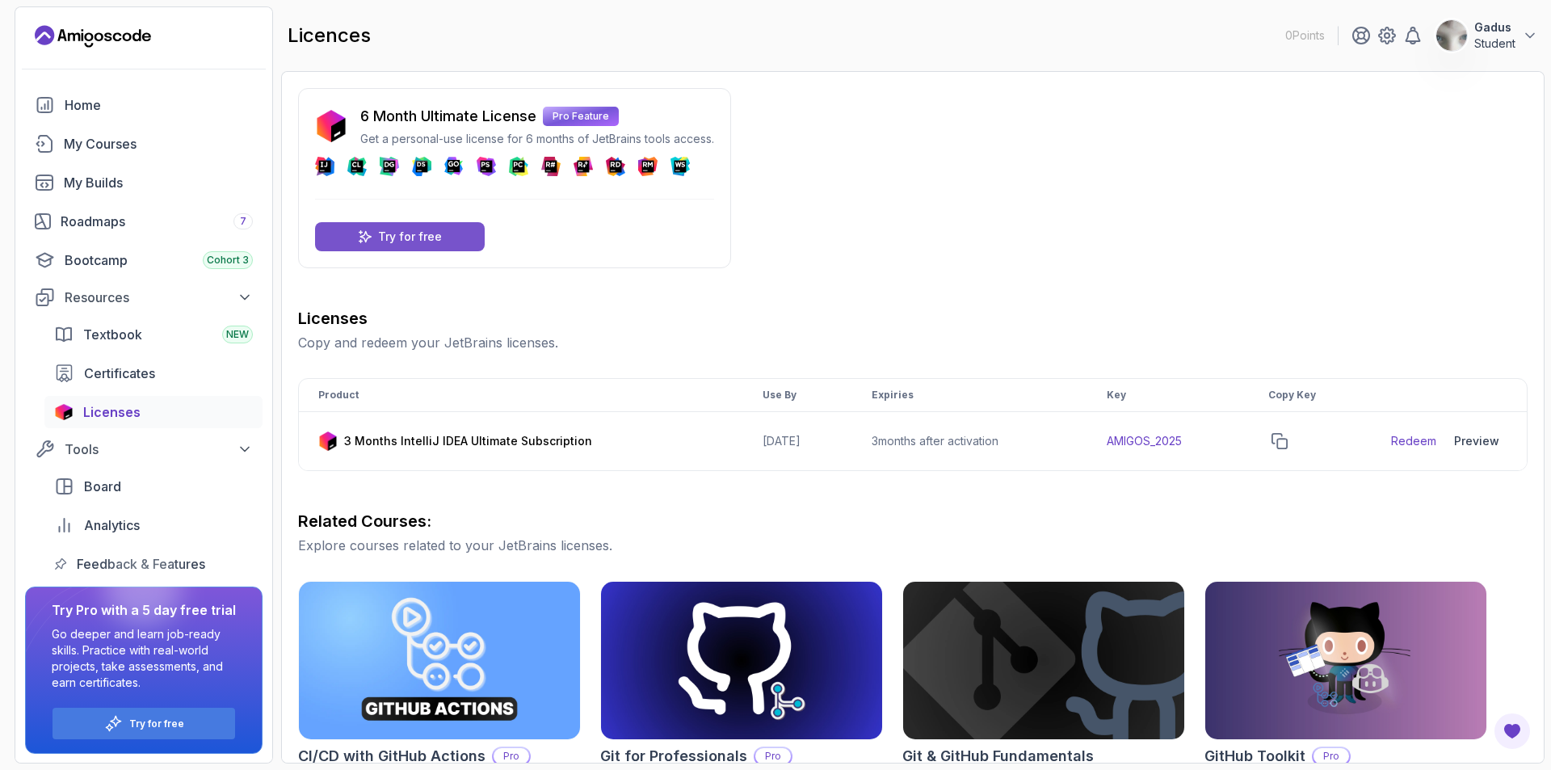
click at [408, 235] on p "Try for free" at bounding box center [410, 237] width 64 height 16
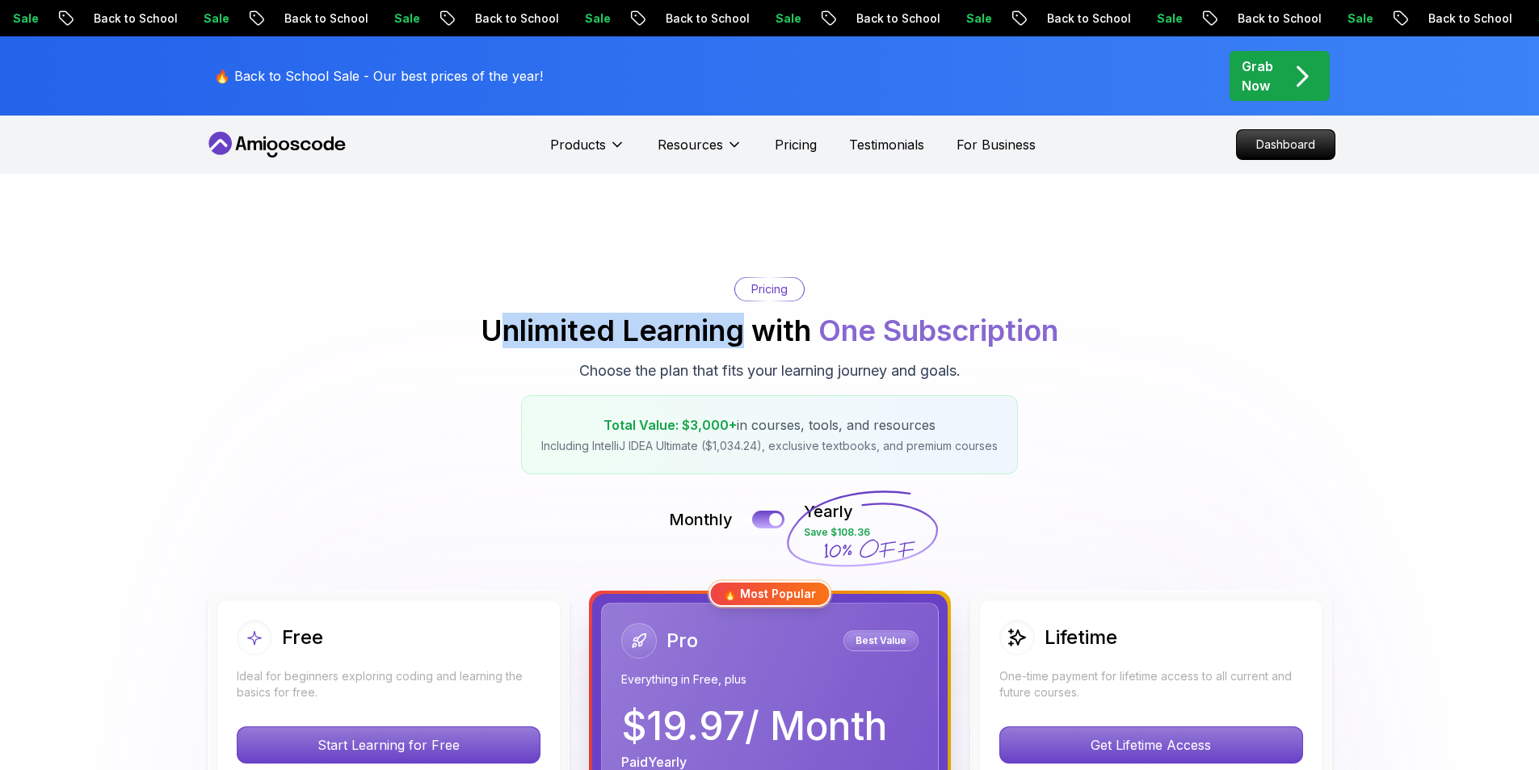
drag, startPoint x: 697, startPoint y: 322, endPoint x: 740, endPoint y: 322, distance: 42.8
click at [740, 322] on h2 "Unlimited Learning with One Subscription" at bounding box center [770, 330] width 578 height 32
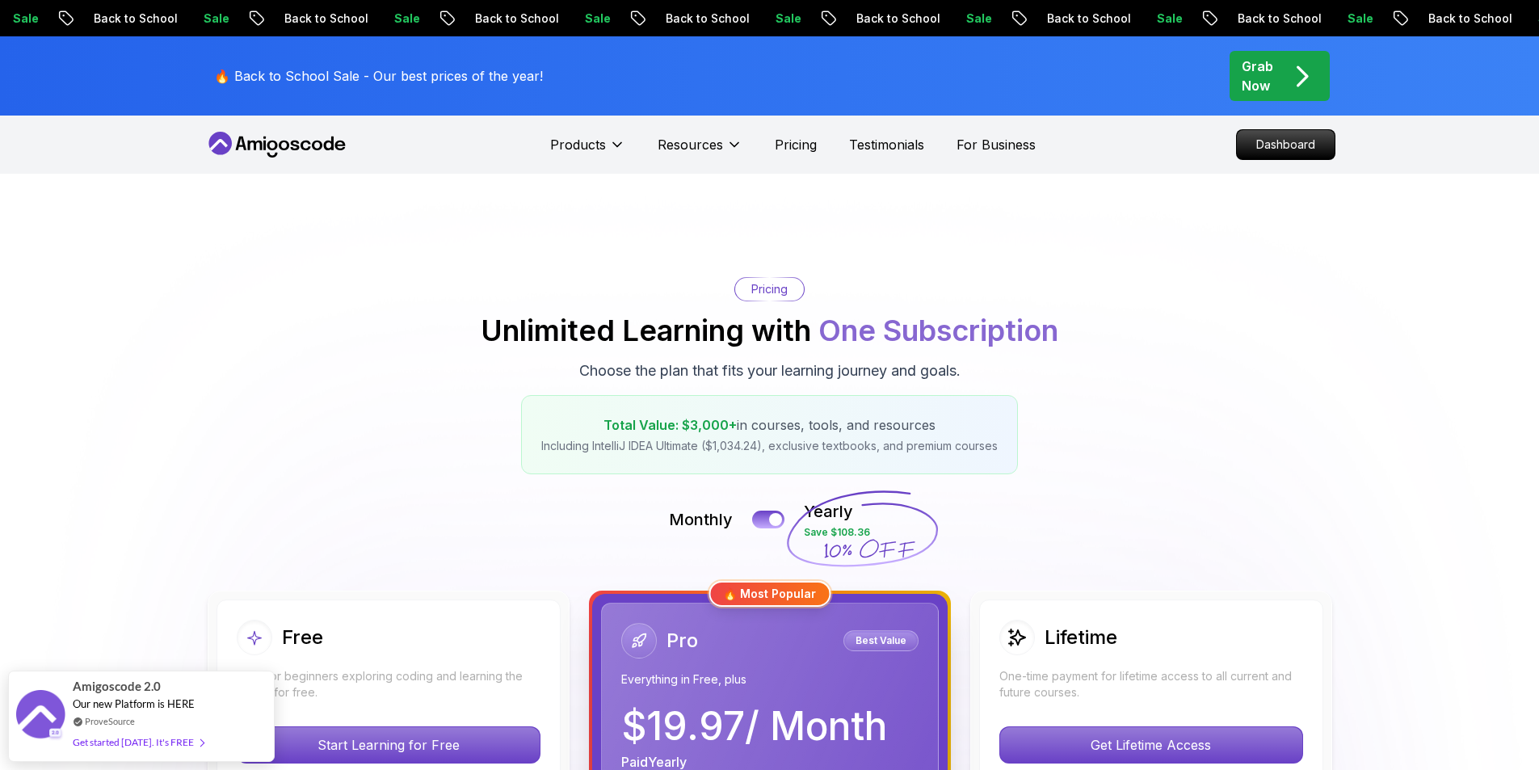
click at [779, 322] on h2 "Unlimited Learning with One Subscription" at bounding box center [770, 330] width 578 height 32
drag, startPoint x: 831, startPoint y: 320, endPoint x: 968, endPoint y: 318, distance: 136.6
click at [968, 318] on span "One Subscription" at bounding box center [938, 331] width 240 height 36
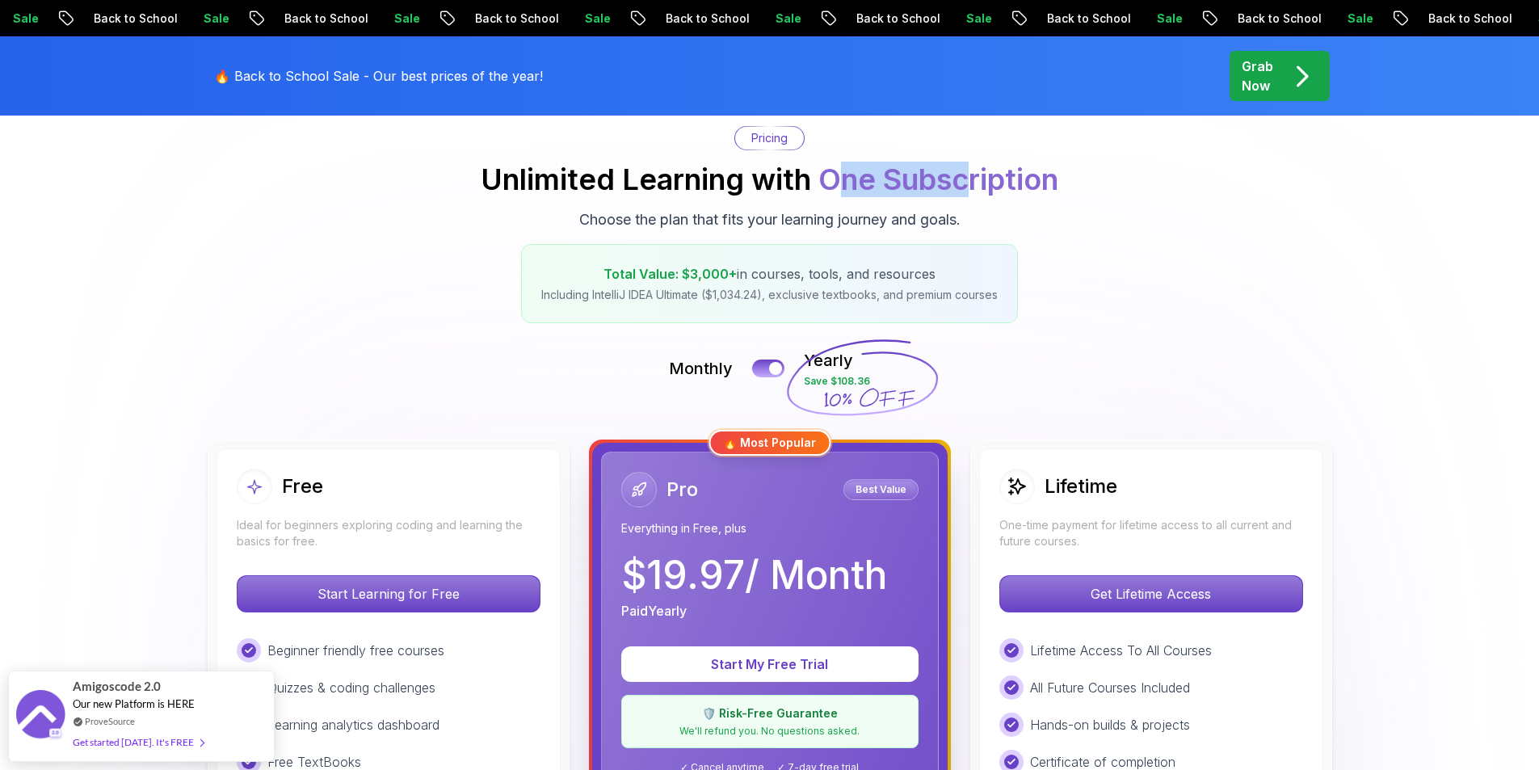
scroll to position [162, 0]
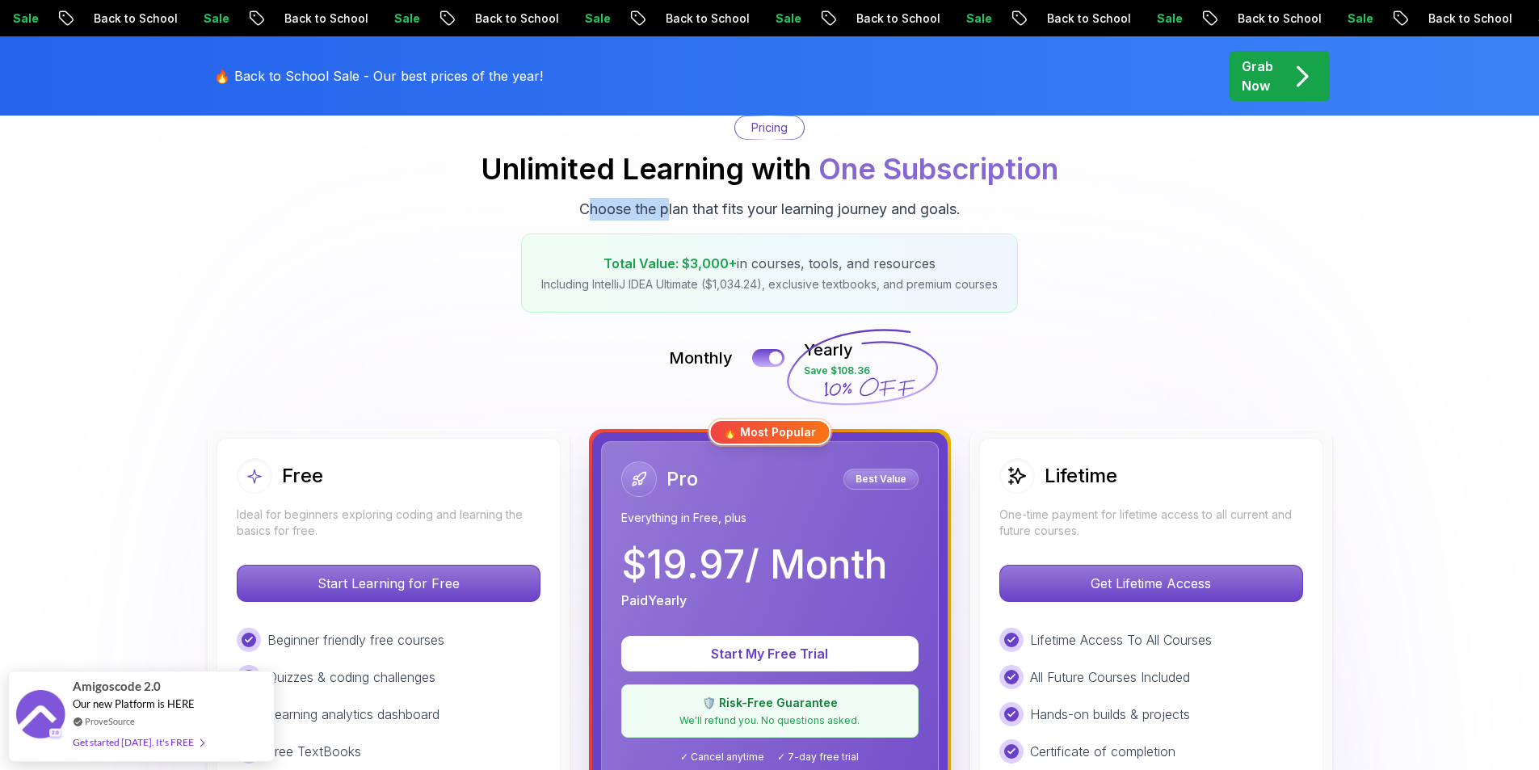
drag, startPoint x: 587, startPoint y: 211, endPoint x: 667, endPoint y: 213, distance: 79.2
click at [667, 213] on p "Choose the plan that fits your learning journey and goals." at bounding box center [769, 209] width 381 height 23
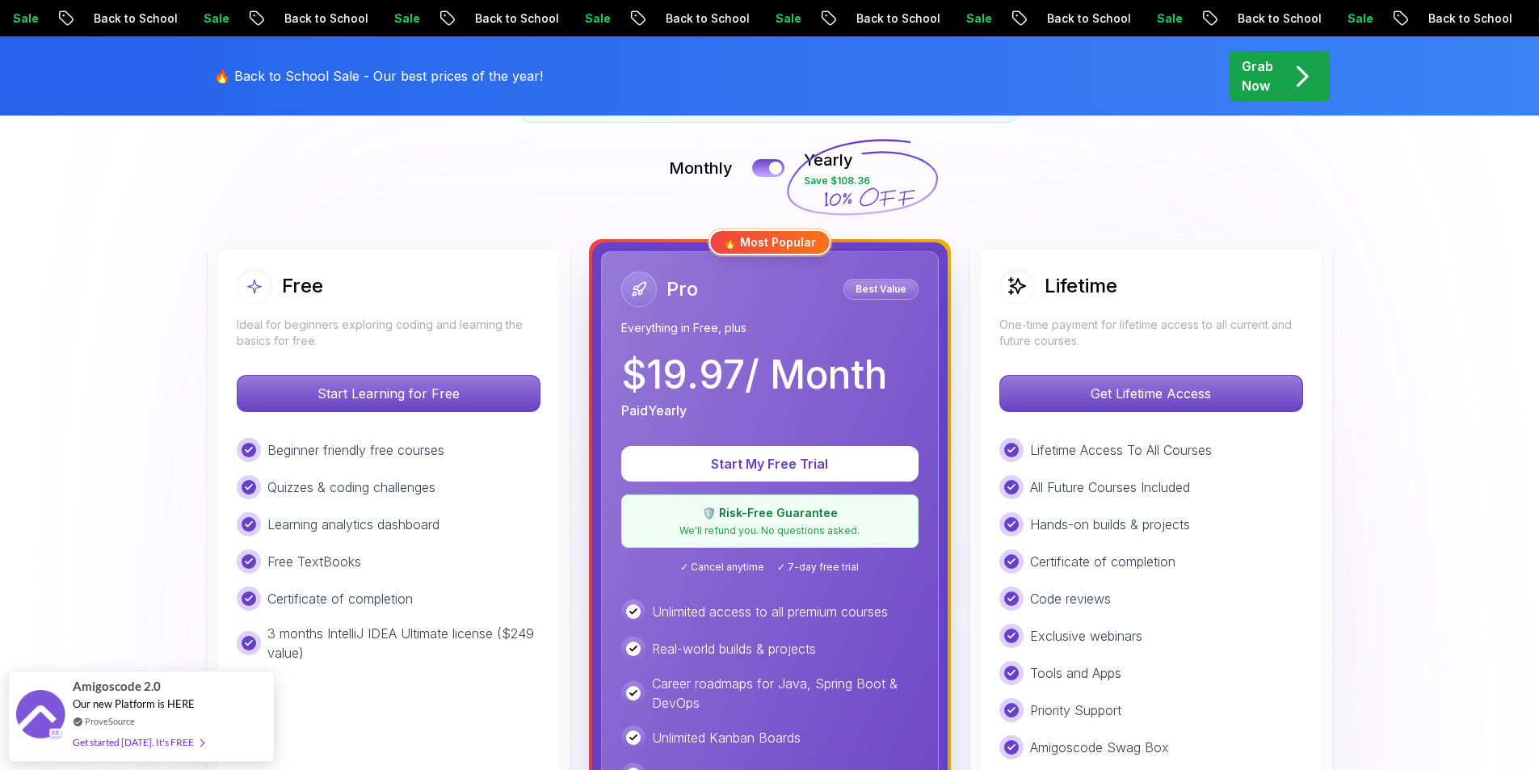
scroll to position [323, 0]
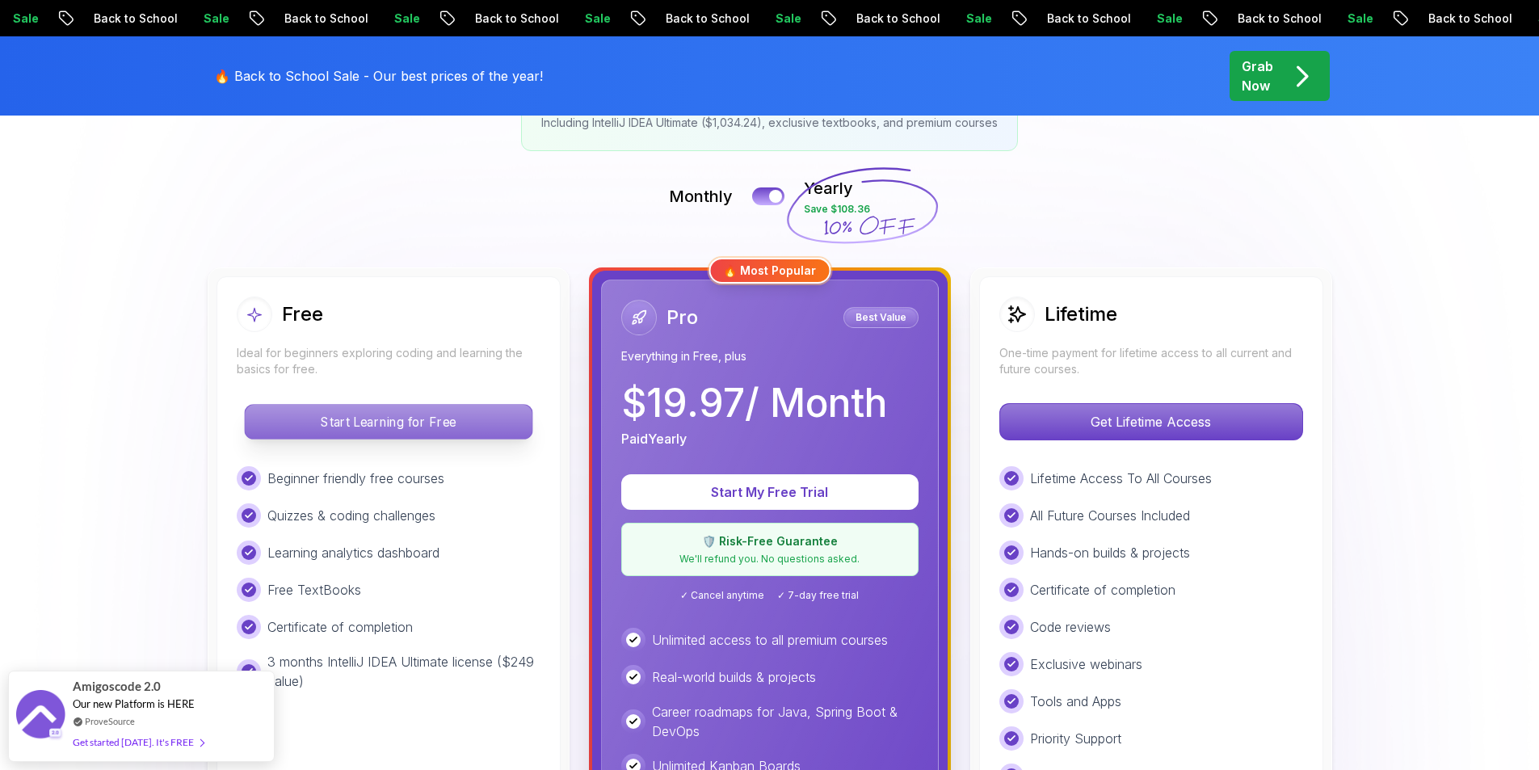
click at [283, 407] on p "Start Learning for Free" at bounding box center [388, 422] width 287 height 34
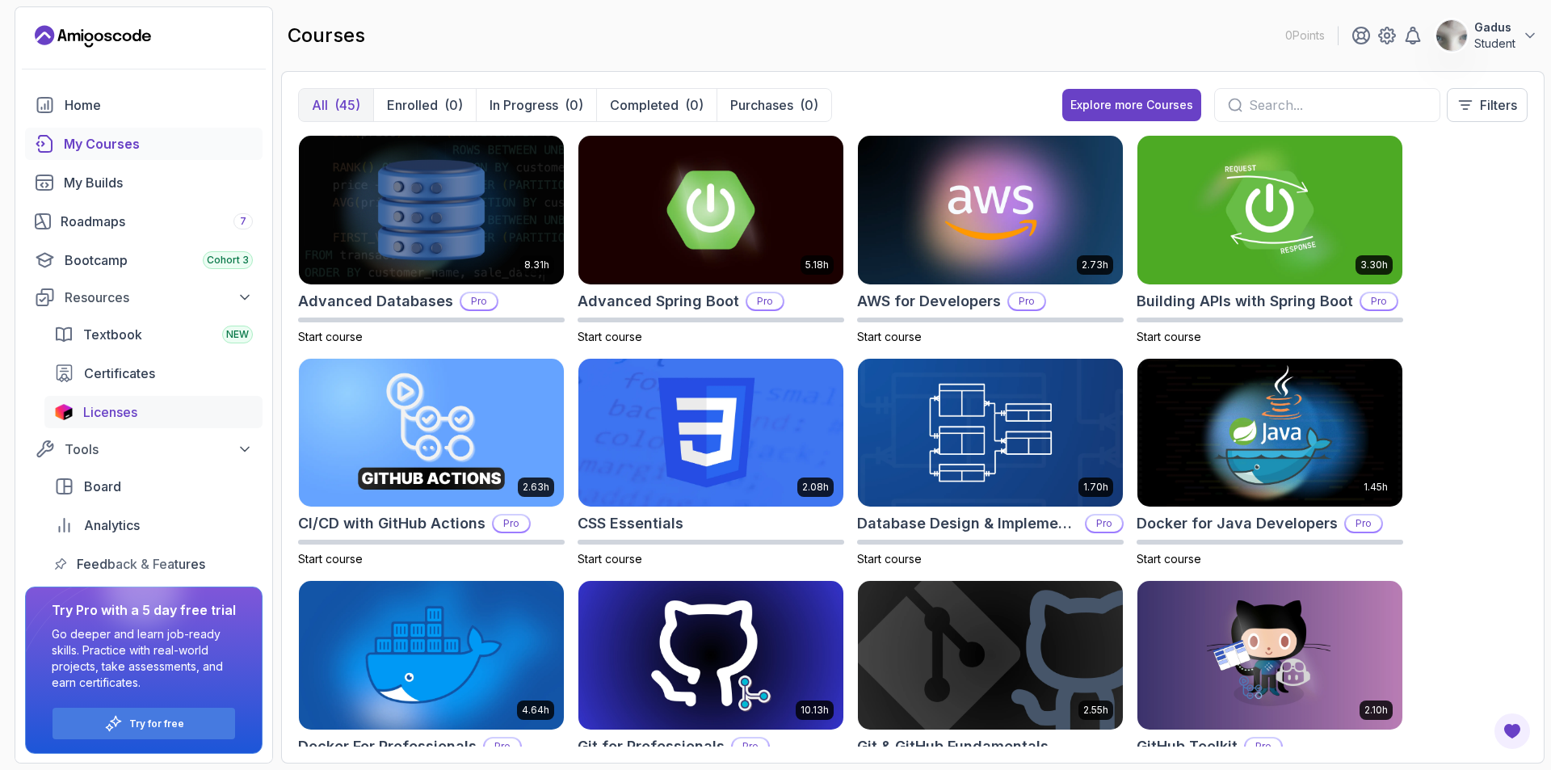
click at [204, 410] on div "Licenses" at bounding box center [168, 411] width 170 height 19
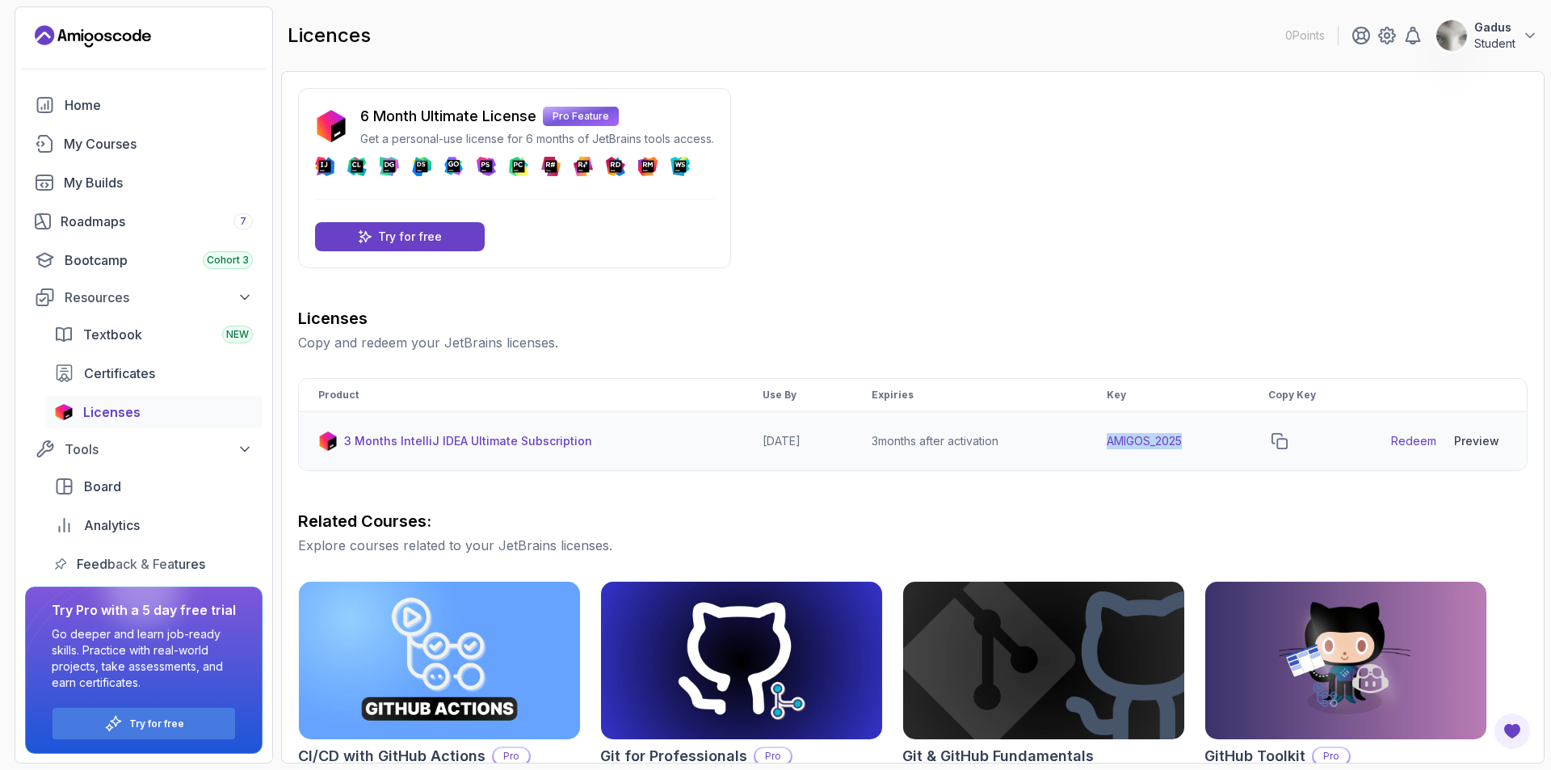
drag, startPoint x: 1197, startPoint y: 439, endPoint x: 1098, endPoint y: 438, distance: 98.6
click at [1098, 438] on td "AMIGOS_2025" at bounding box center [1169, 441] width 162 height 59
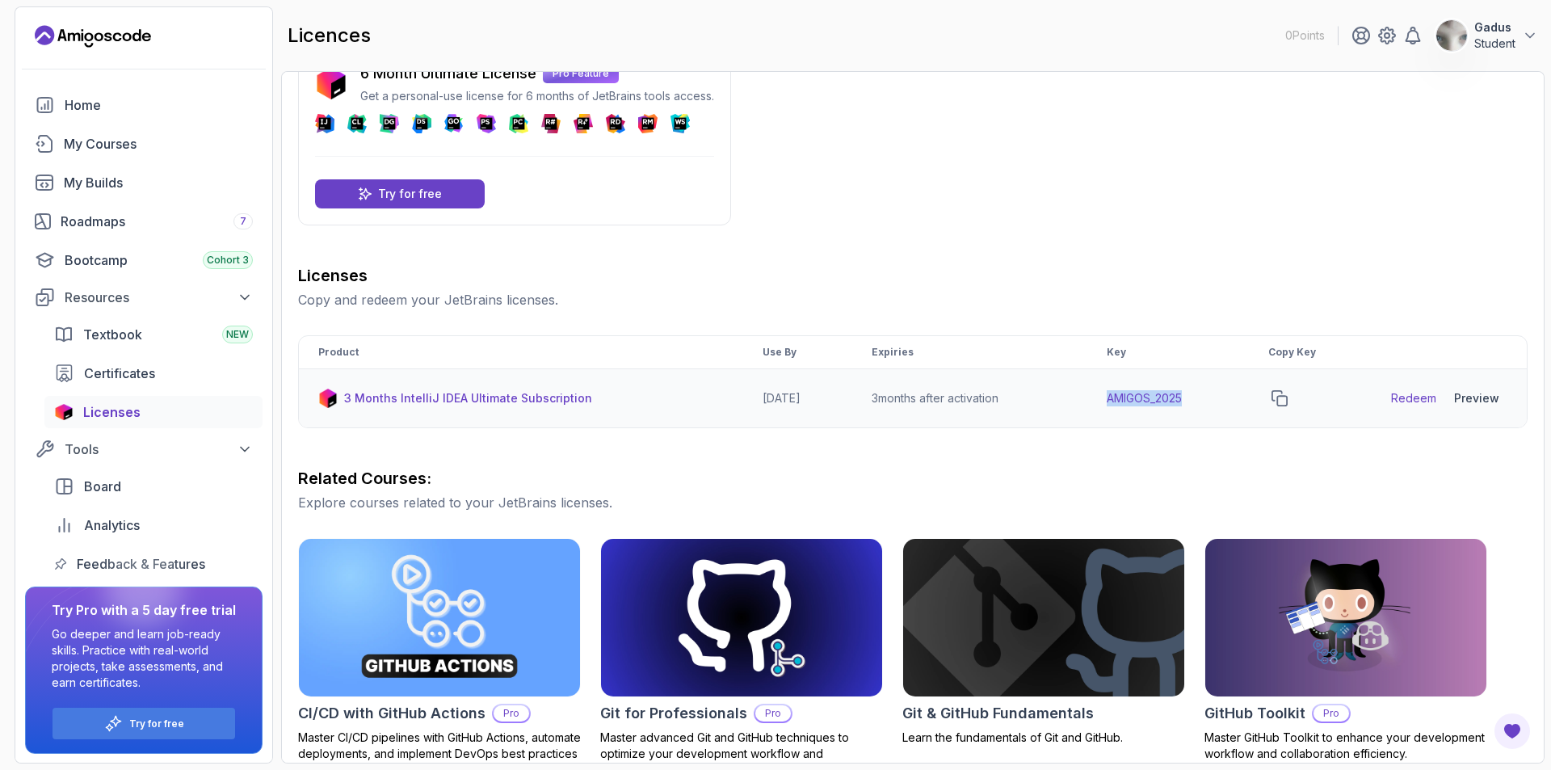
scroll to position [162, 0]
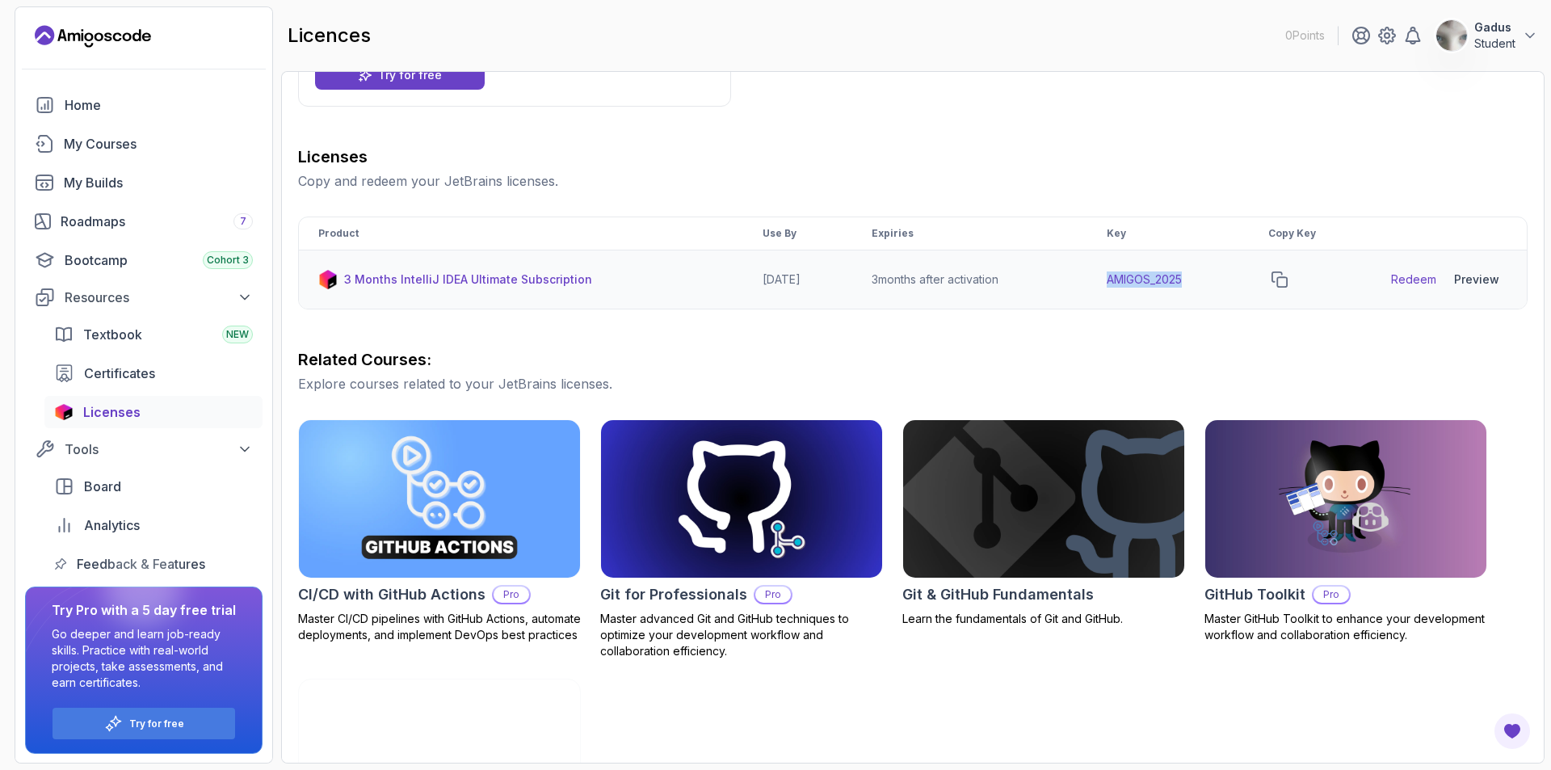
copy td "AMIGOS_2025"
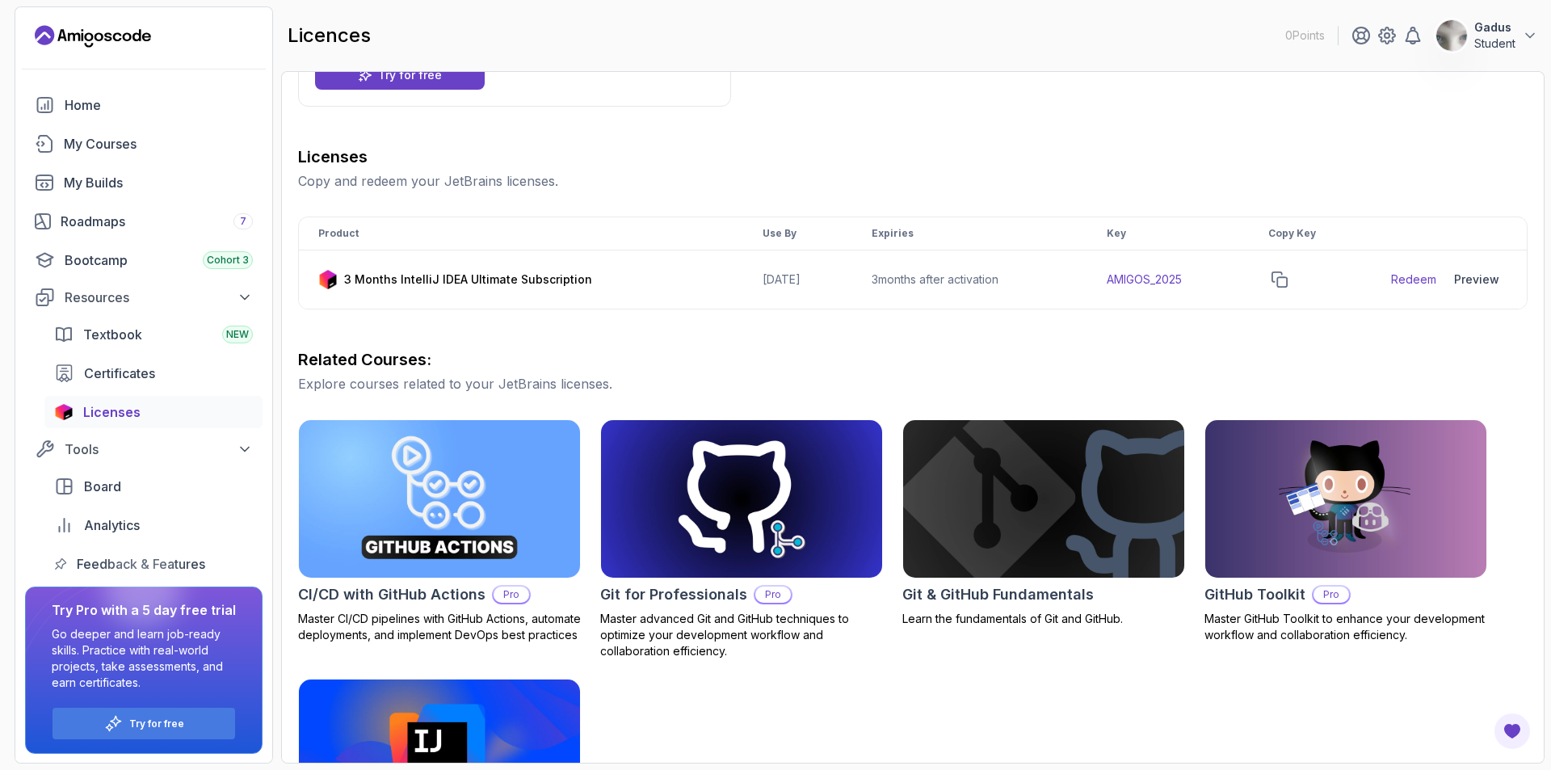
click at [1036, 347] on div "Licenses Copy and redeem your JetBrains licenses. Product Use By Expiries Key C…" at bounding box center [913, 523] width 1230 height 757
click at [1482, 280] on div "Preview" at bounding box center [1476, 279] width 45 height 16
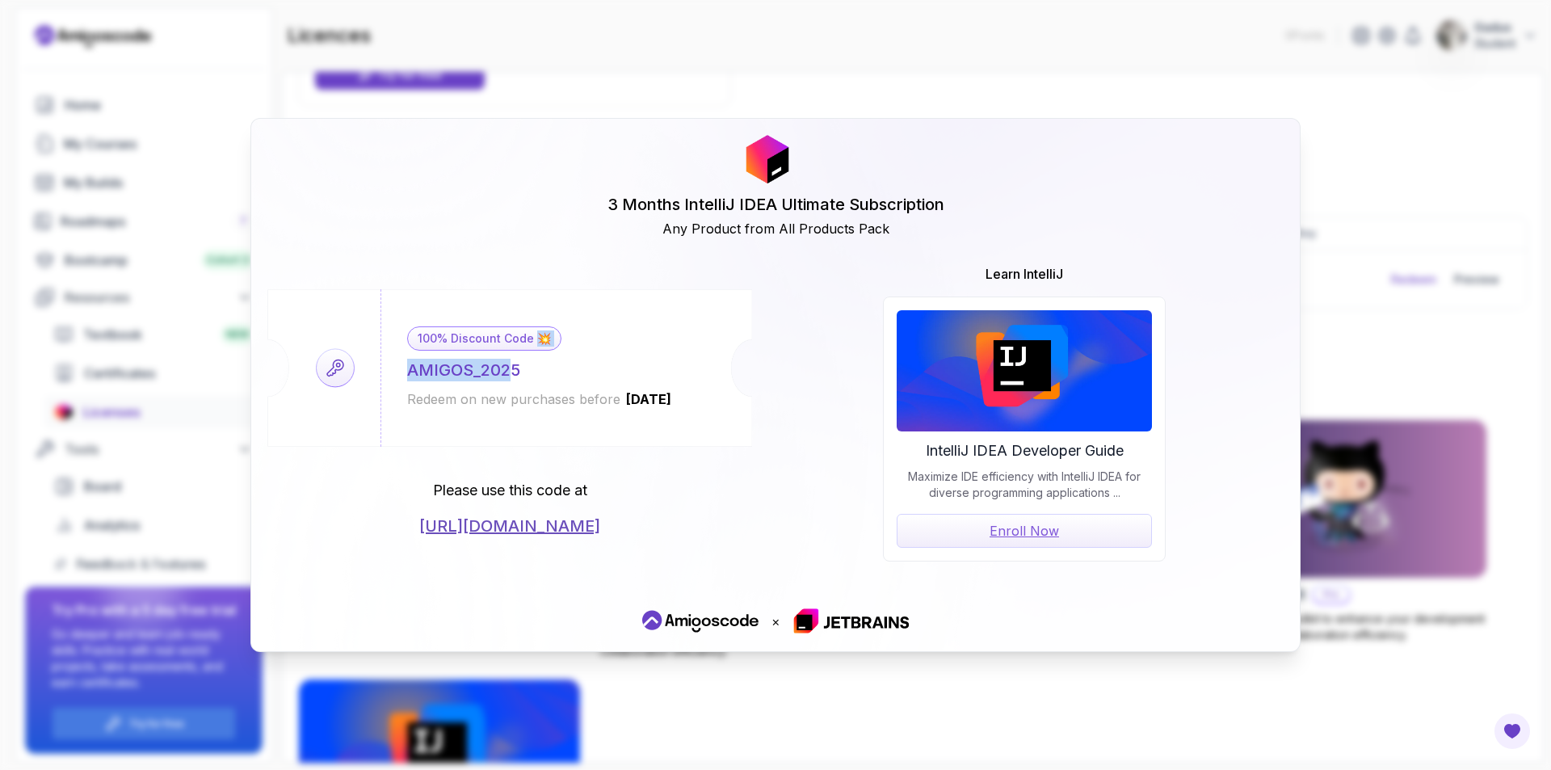
drag, startPoint x: 526, startPoint y: 364, endPoint x: 514, endPoint y: 370, distance: 13.4
click at [514, 370] on div "100% Discount Code 💥 AMIGOS_2025 Redeem on new purchases before 2026-06-12" at bounding box center [540, 368] width 318 height 158
click at [542, 369] on div "100% Discount Code 💥 AMIGOS_2025 Redeem on new purchases before 2026-06-12" at bounding box center [540, 368] width 318 height 158
drag, startPoint x: 409, startPoint y: 372, endPoint x: 524, endPoint y: 372, distance: 114.7
click at [524, 372] on div "100% Discount Code 💥 AMIGOS_2025 Redeem on new purchases before 2026-06-12" at bounding box center [540, 368] width 318 height 158
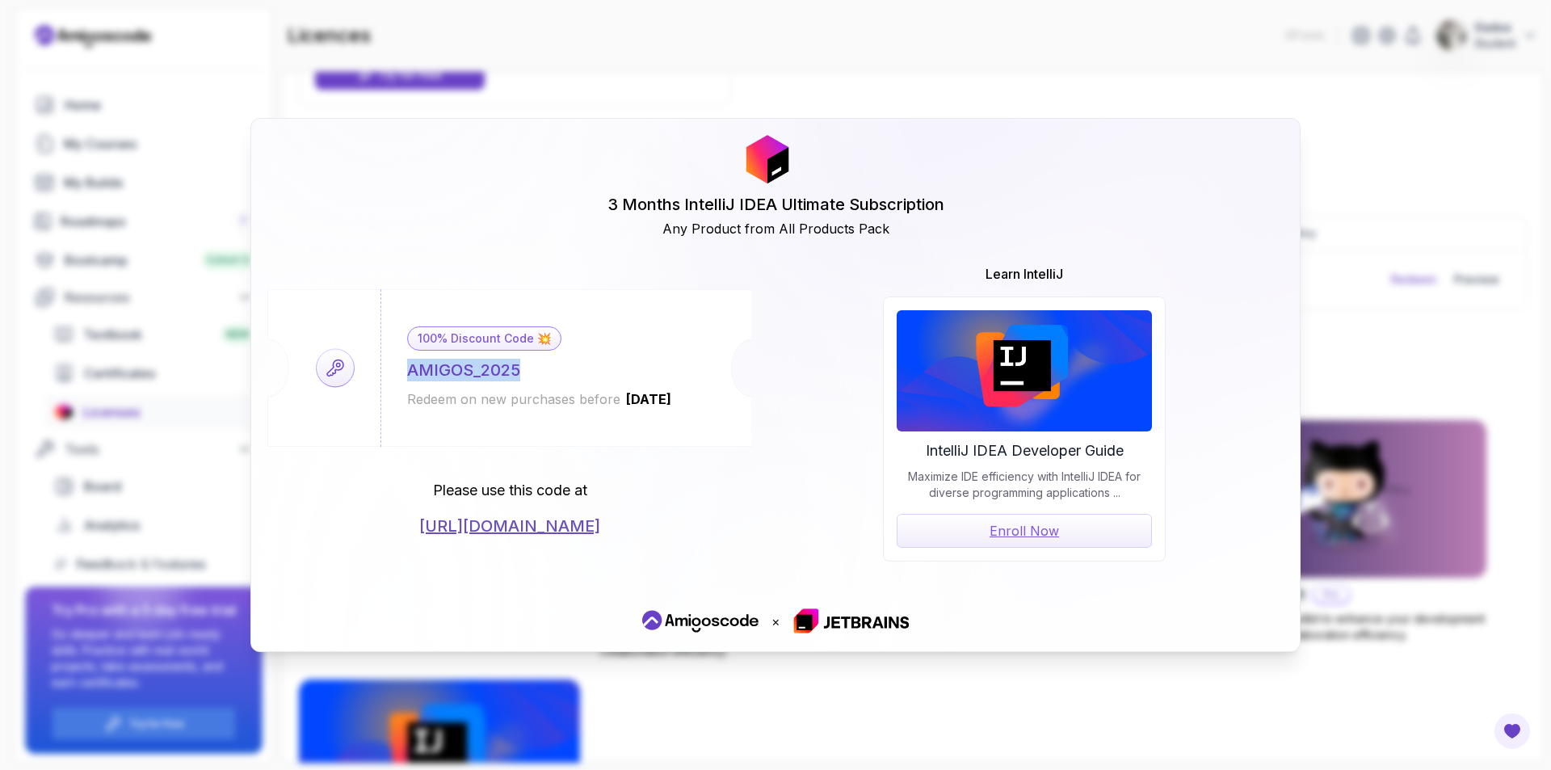
click at [1073, 61] on div "3 Months IntelliJ IDEA Ultimate Subscription Any Product from All Products Pack…" at bounding box center [775, 385] width 1551 height 770
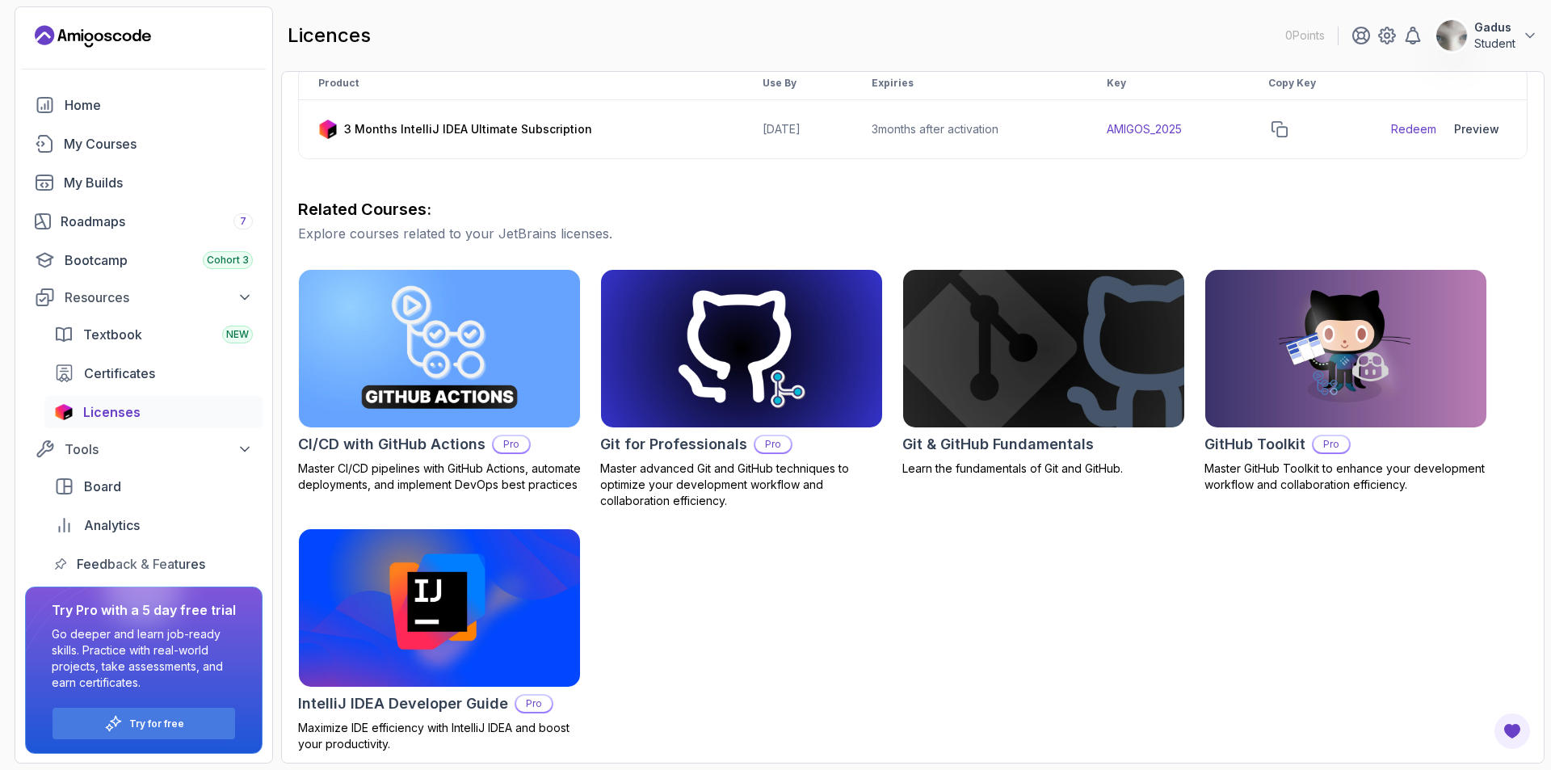
scroll to position [318, 0]
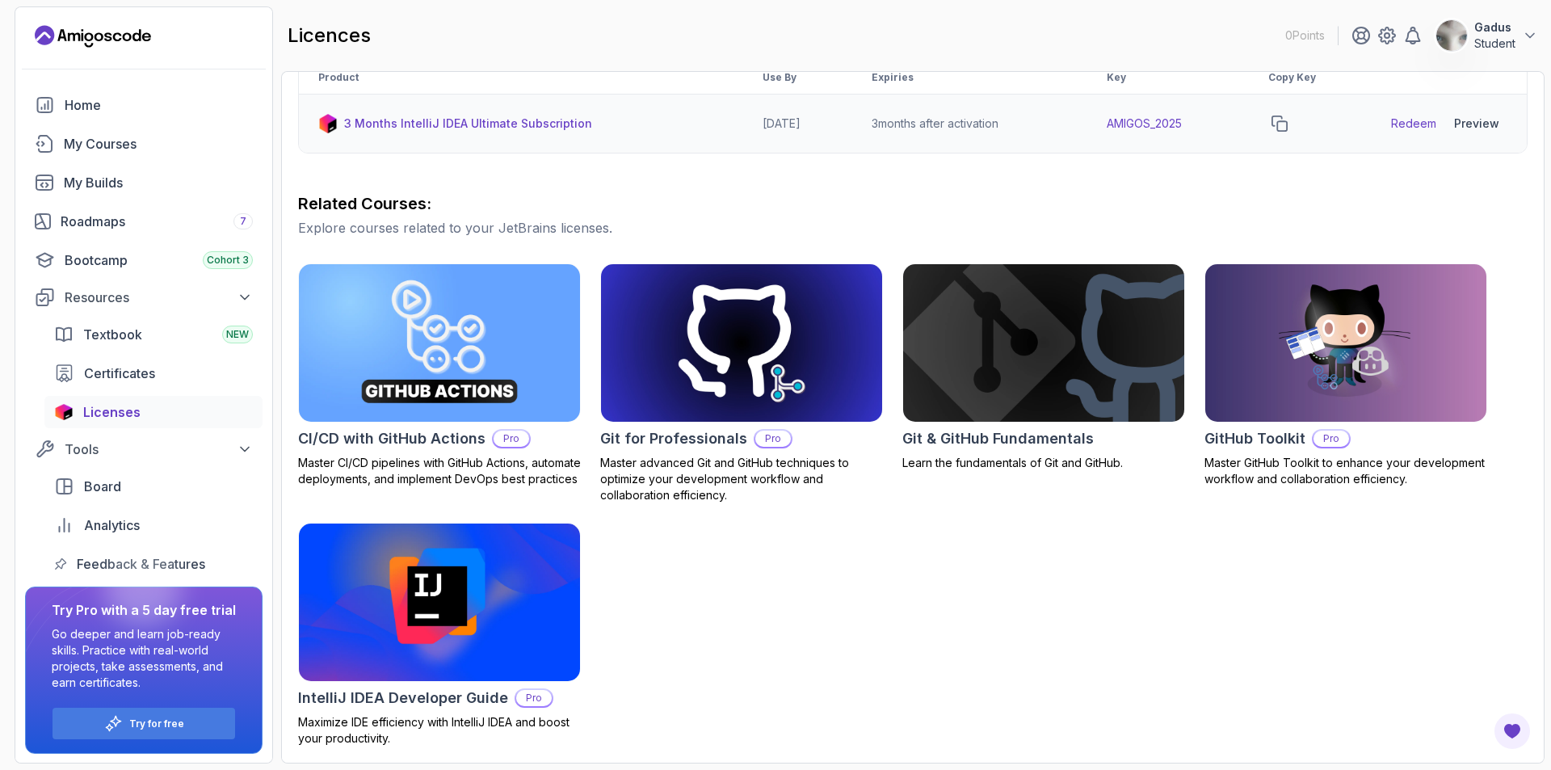
click at [1487, 122] on div "Preview" at bounding box center [1476, 124] width 45 height 16
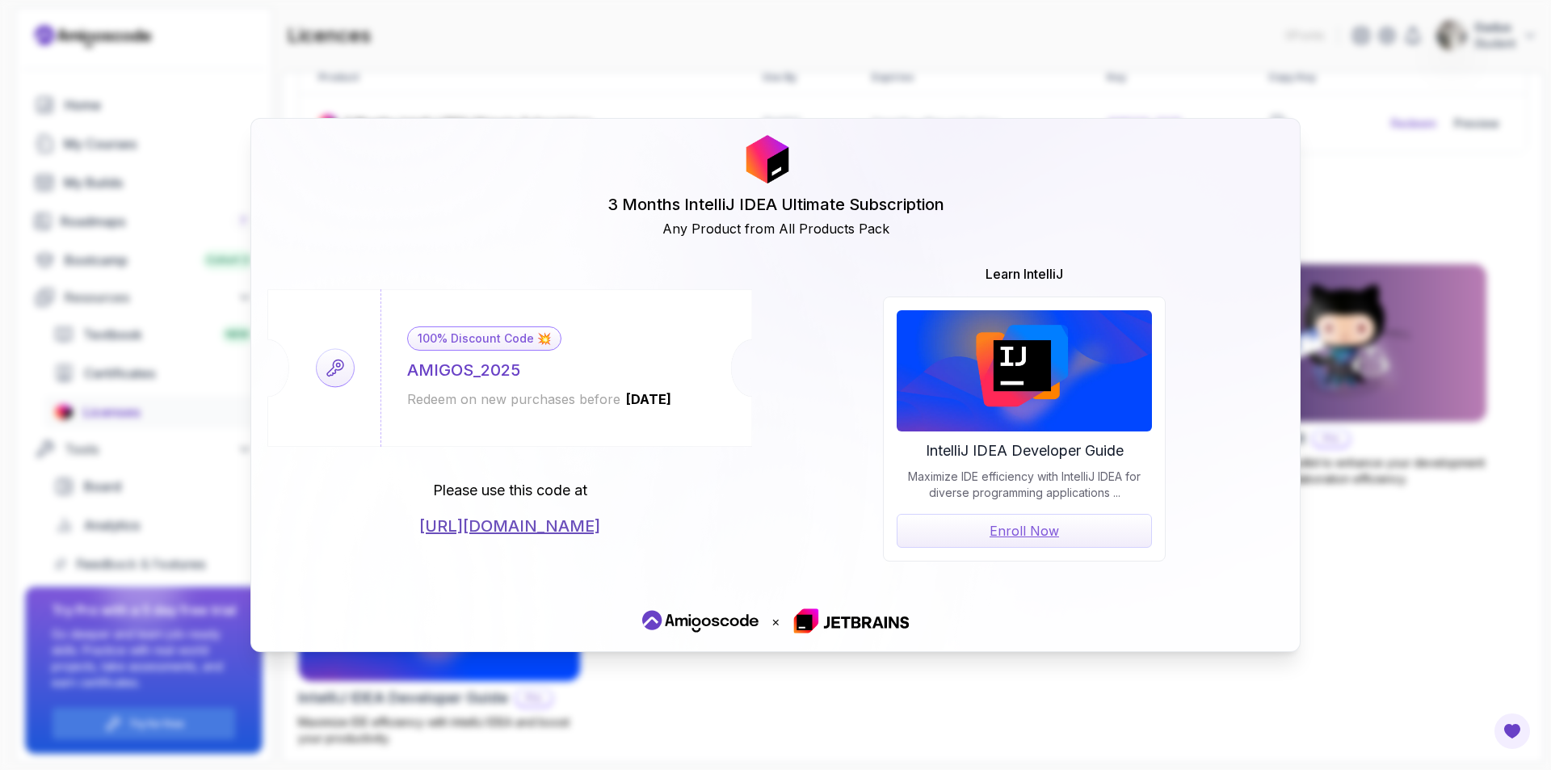
drag, startPoint x: 1352, startPoint y: 540, endPoint x: 1344, endPoint y: 334, distance: 206.2
click at [1352, 541] on div "3 Months IntelliJ IDEA Ultimate Subscription Any Product from All Products Pack…" at bounding box center [775, 385] width 1551 height 770
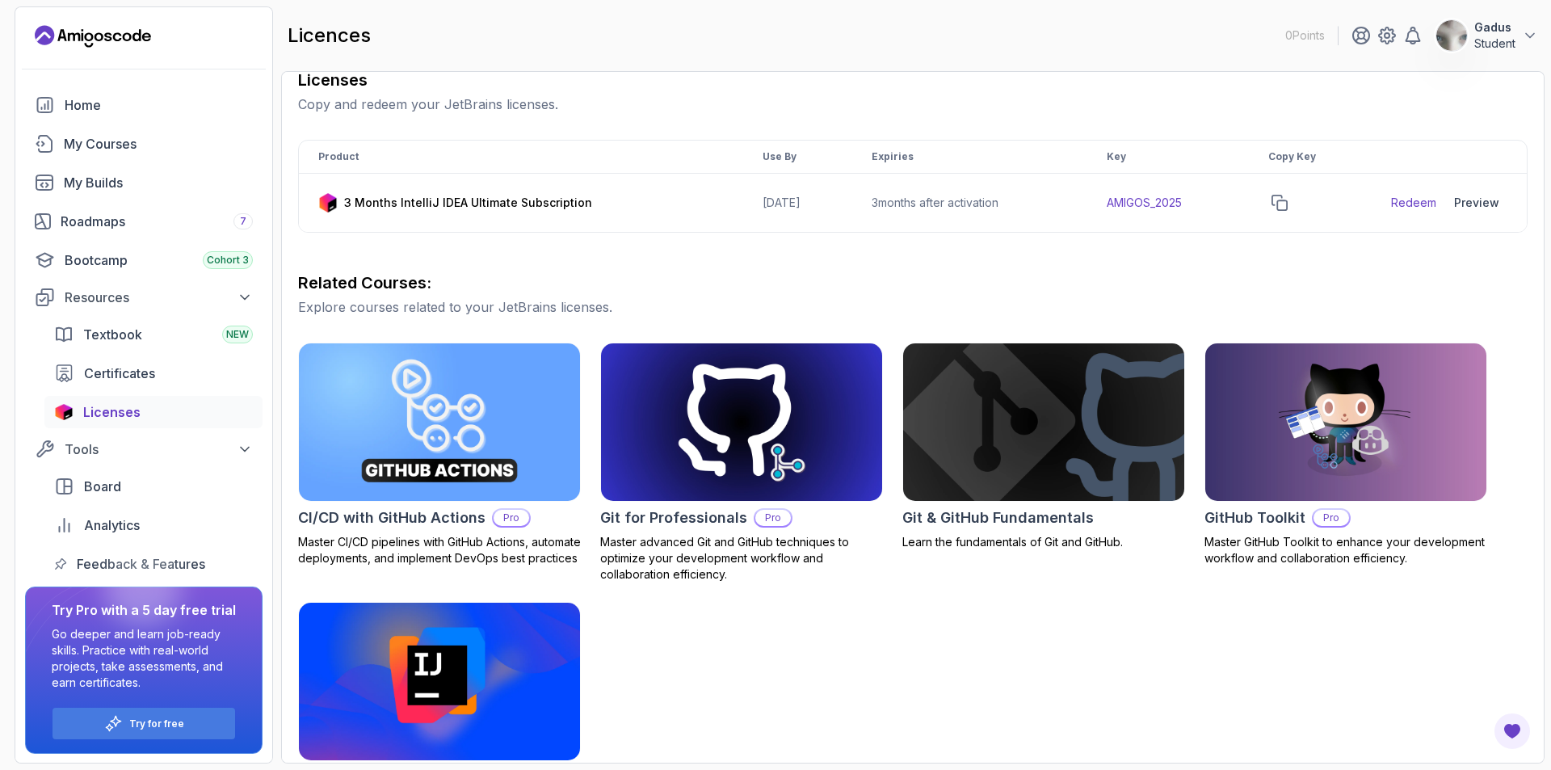
scroll to position [75, 0]
